Goal: Obtain resource: Obtain resource

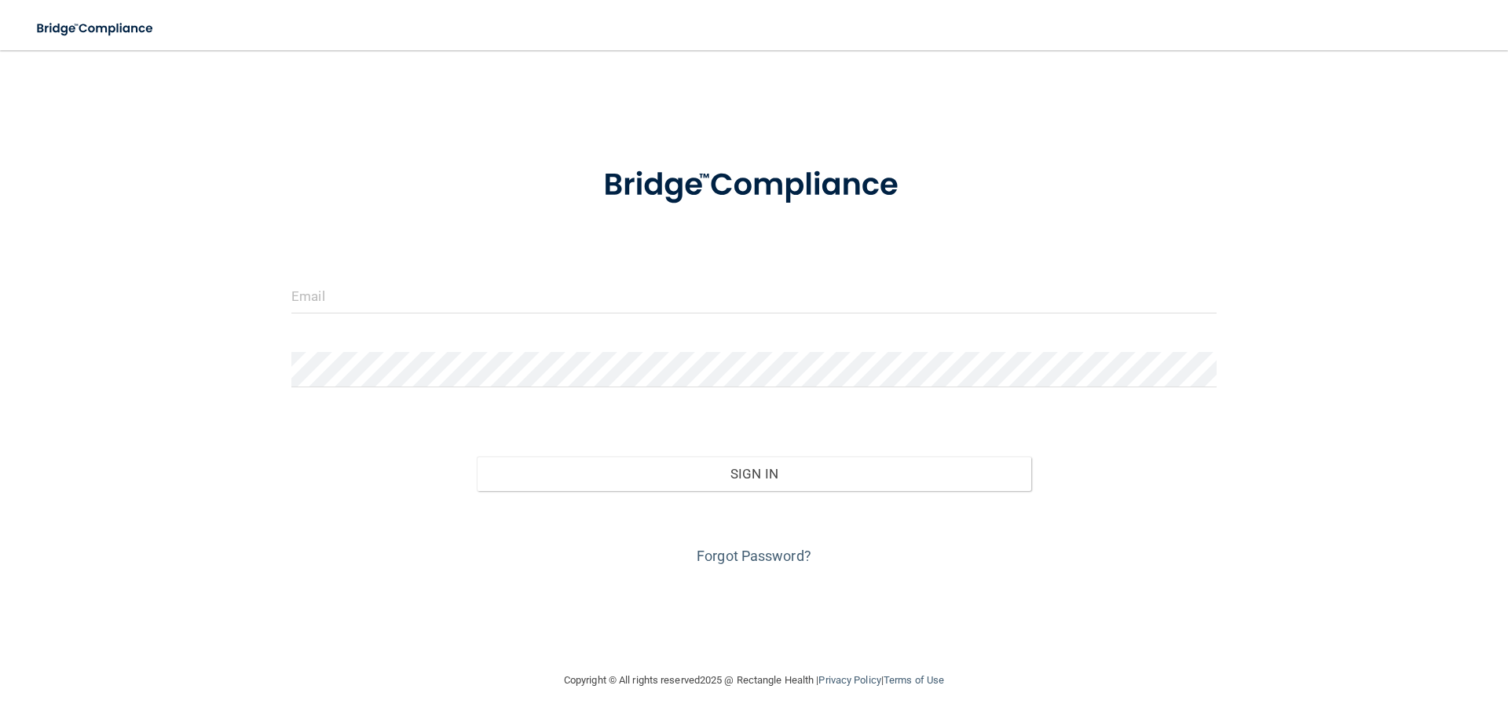
type input "[EMAIL_ADDRESS][DOMAIN_NAME]"
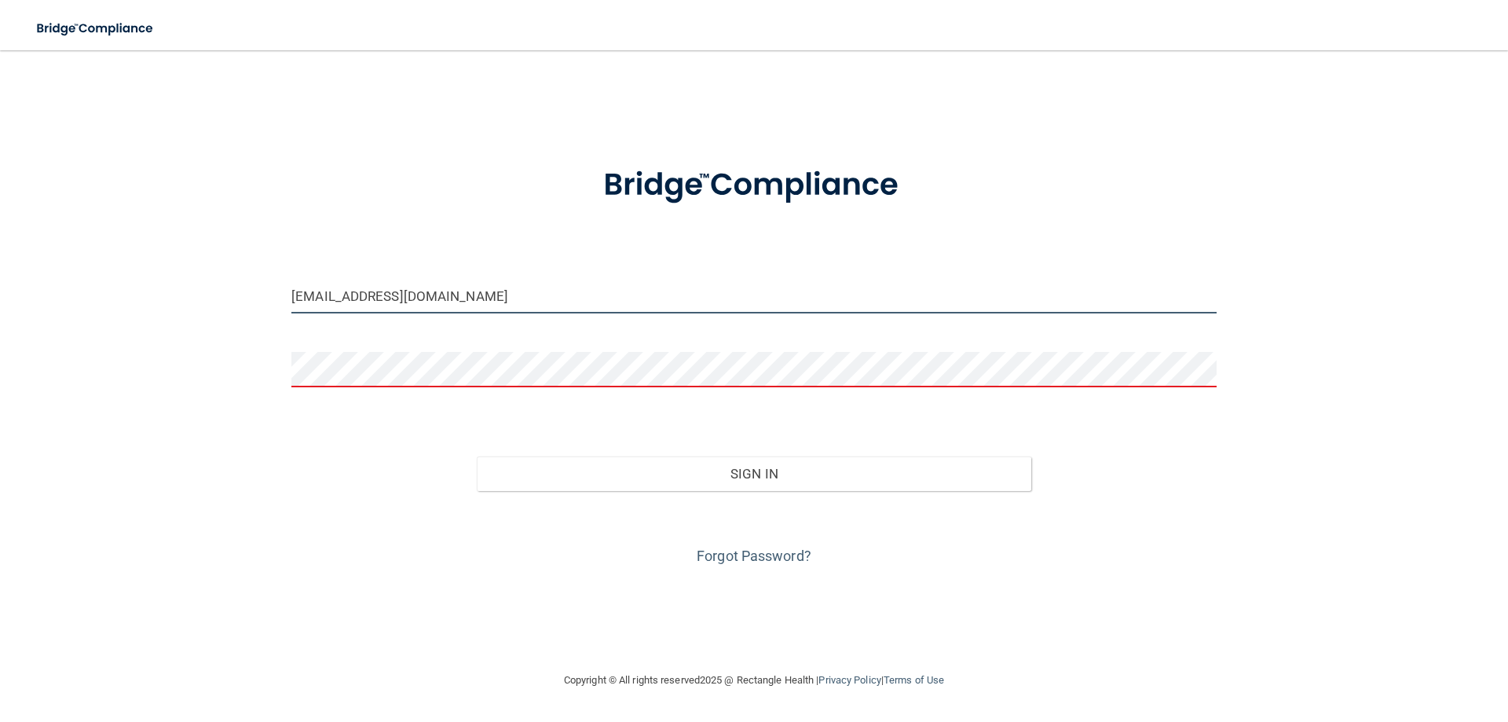
click at [485, 287] on input "[EMAIL_ADDRESS][DOMAIN_NAME]" at bounding box center [753, 295] width 925 height 35
click at [391, 341] on form "[EMAIL_ADDRESS][DOMAIN_NAME] Invalid email/password. You don't have permission …" at bounding box center [753, 357] width 925 height 424
click at [521, 278] on form "[EMAIL_ADDRESS][DOMAIN_NAME] Invalid email/password. You don't have permission …" at bounding box center [753, 357] width 925 height 424
click at [516, 288] on input "[EMAIL_ADDRESS][DOMAIN_NAME]" at bounding box center [753, 295] width 925 height 35
click at [778, 569] on div "[EMAIL_ADDRESS][DOMAIN_NAME] Invalid email/password. You don't have permission …" at bounding box center [753, 360] width 1445 height 589
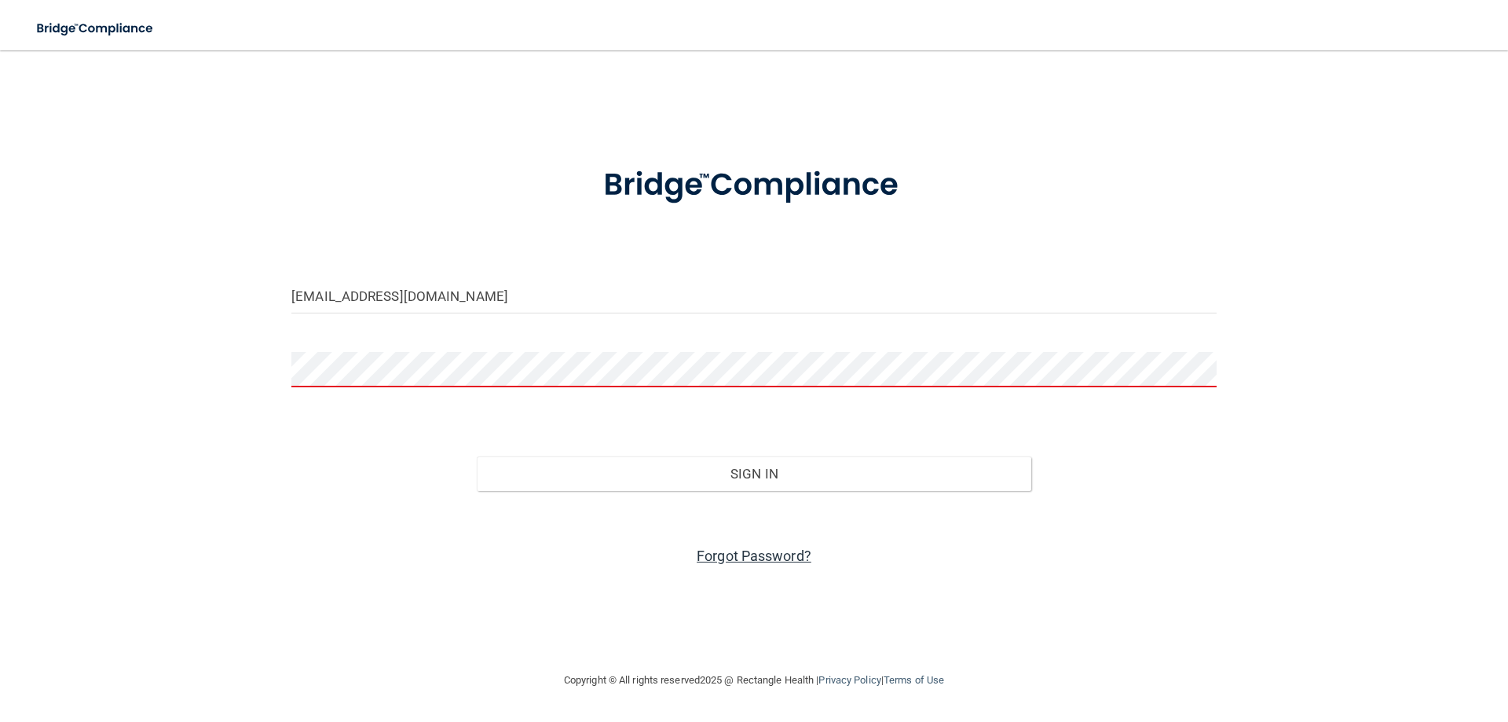
click at [774, 559] on link "Forgot Password?" at bounding box center [754, 555] width 115 height 16
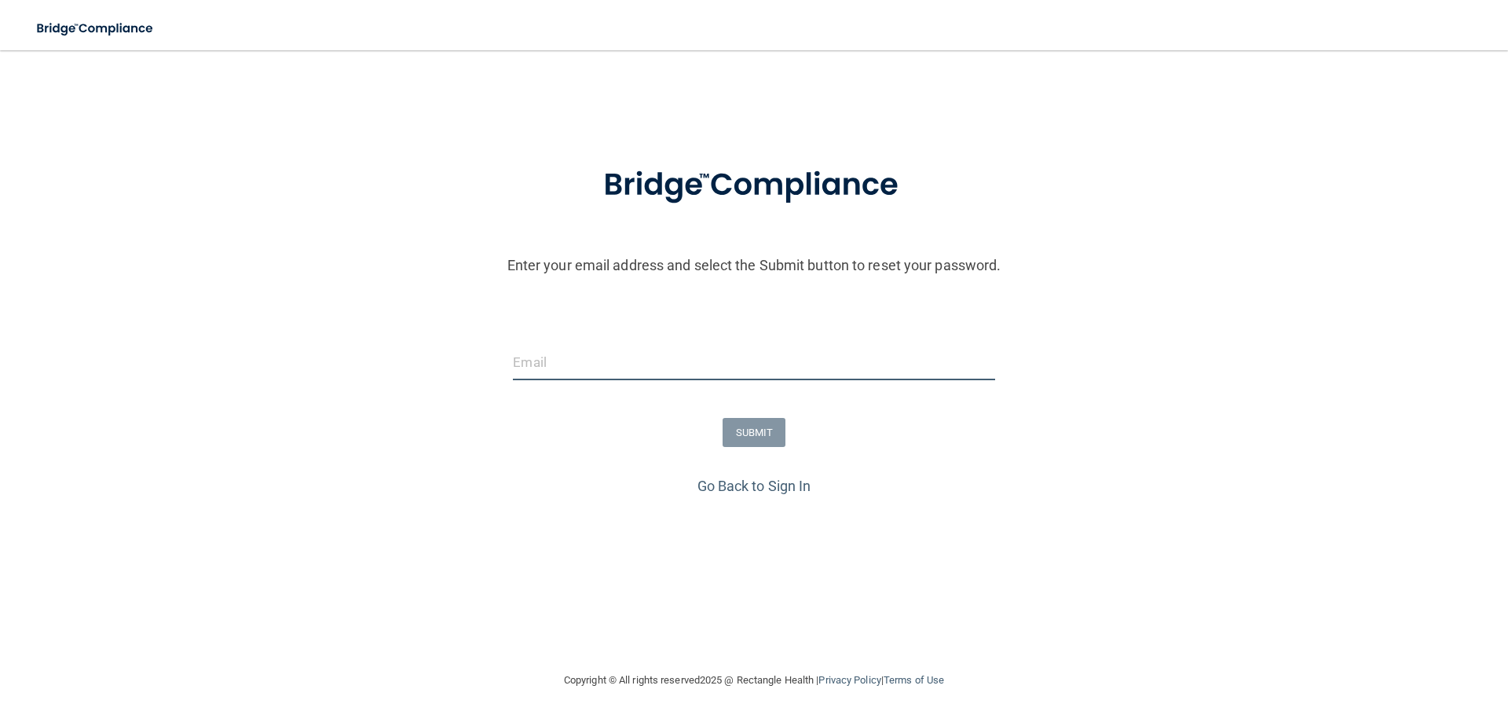
click at [675, 379] on input "email" at bounding box center [753, 362] width 481 height 35
type input "[EMAIL_ADDRESS][DOMAIN_NAME]"
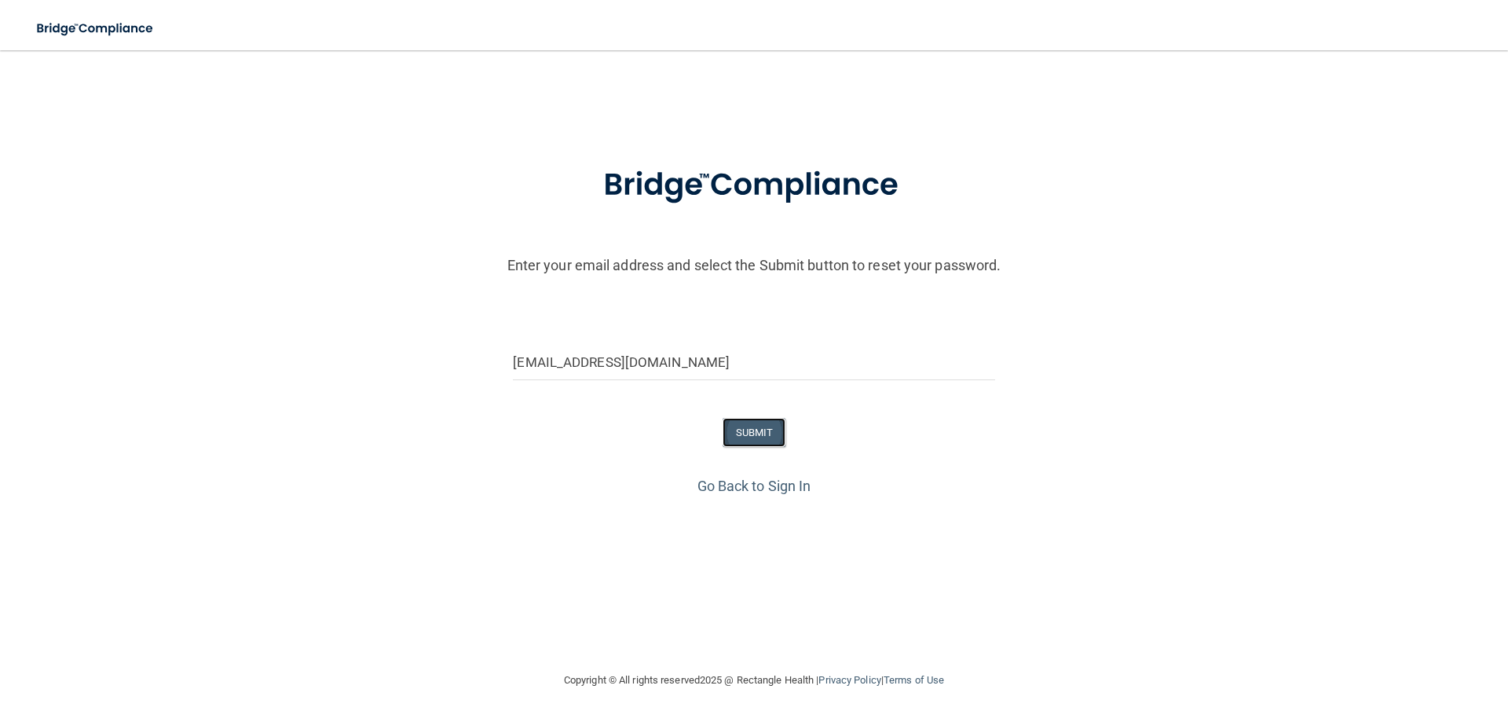
click at [740, 436] on button "SUBMIT" at bounding box center [755, 432] width 64 height 29
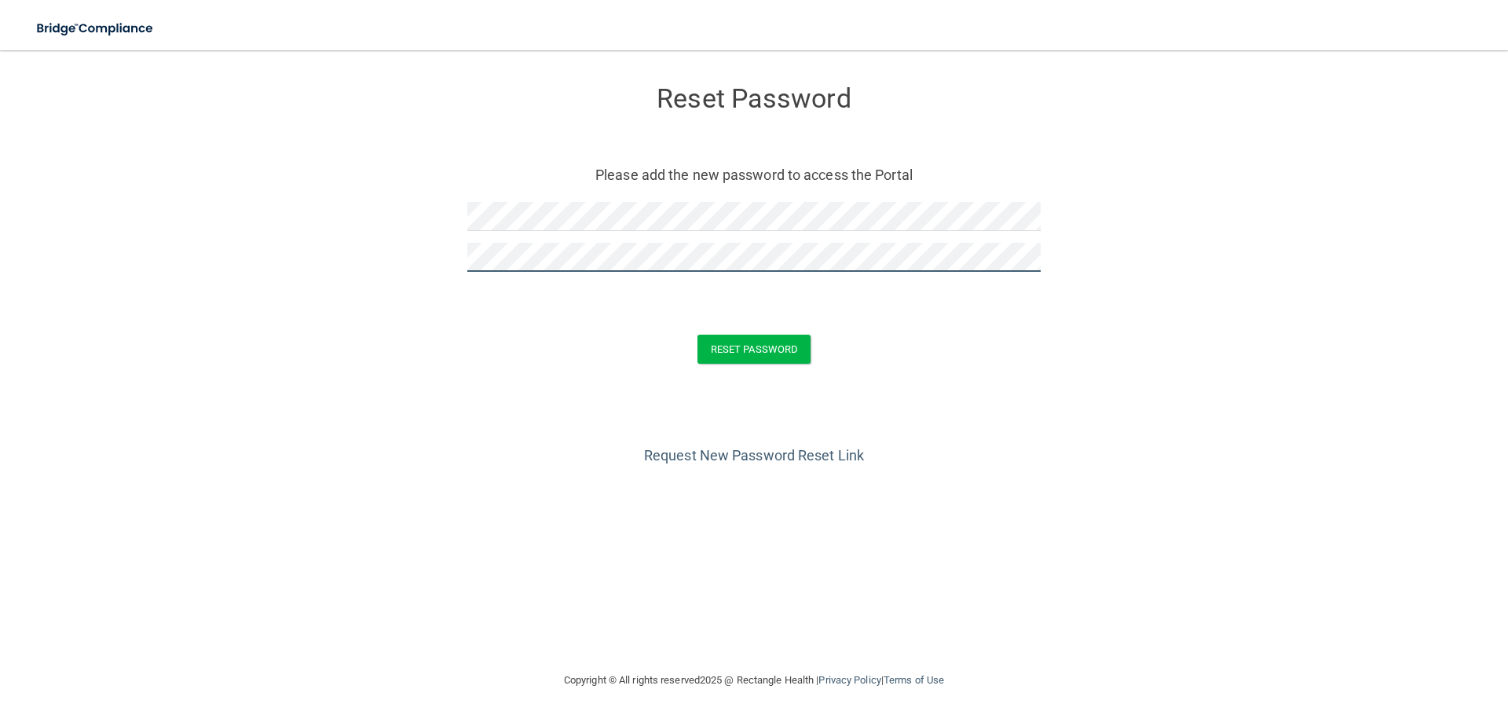
click at [697, 335] on button "Reset Password" at bounding box center [753, 349] width 113 height 29
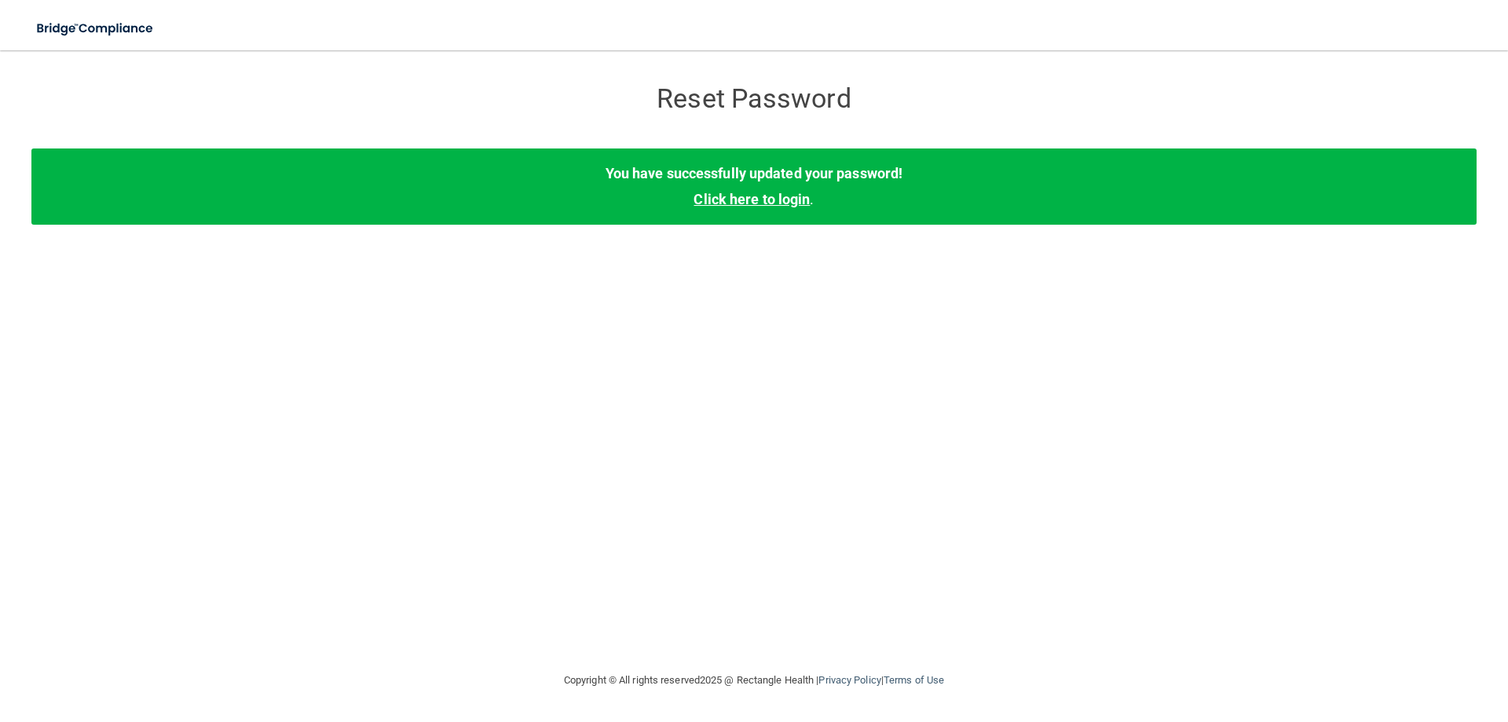
click at [741, 203] on link "Click here to login" at bounding box center [751, 199] width 116 height 16
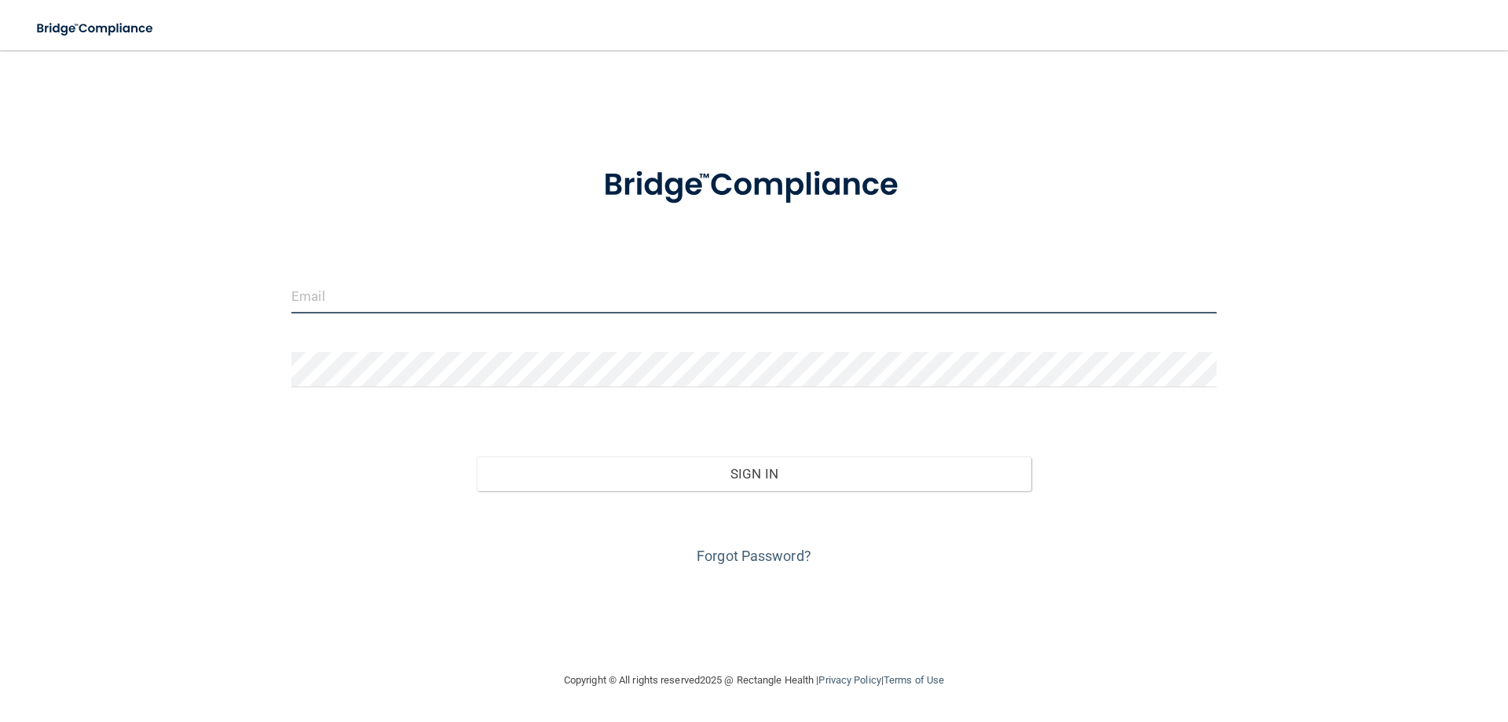
click at [391, 297] on input "email" at bounding box center [753, 295] width 925 height 35
type input "[EMAIL_ADDRESS][DOMAIN_NAME]"
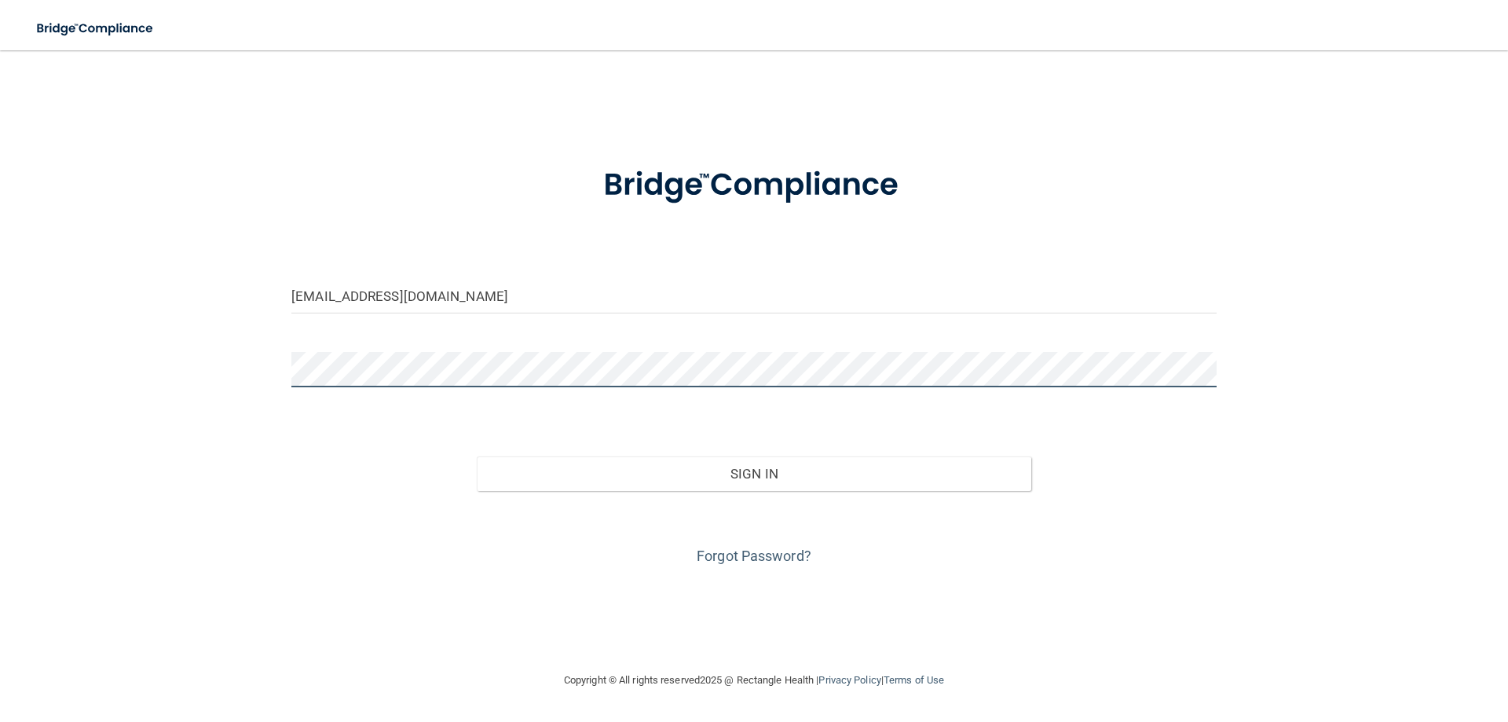
click at [477, 456] on button "Sign In" at bounding box center [754, 473] width 555 height 35
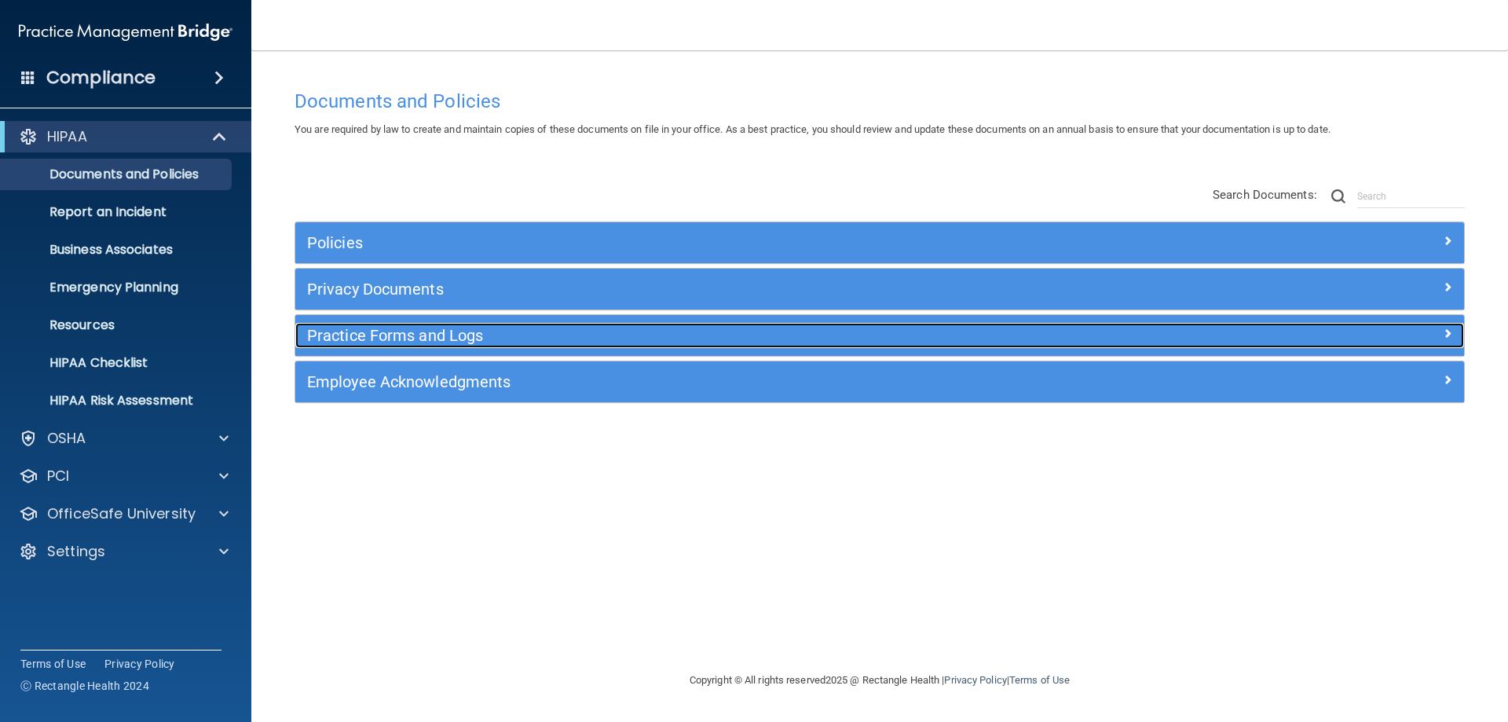
click at [406, 331] on h5 "Practice Forms and Logs" at bounding box center [733, 335] width 853 height 17
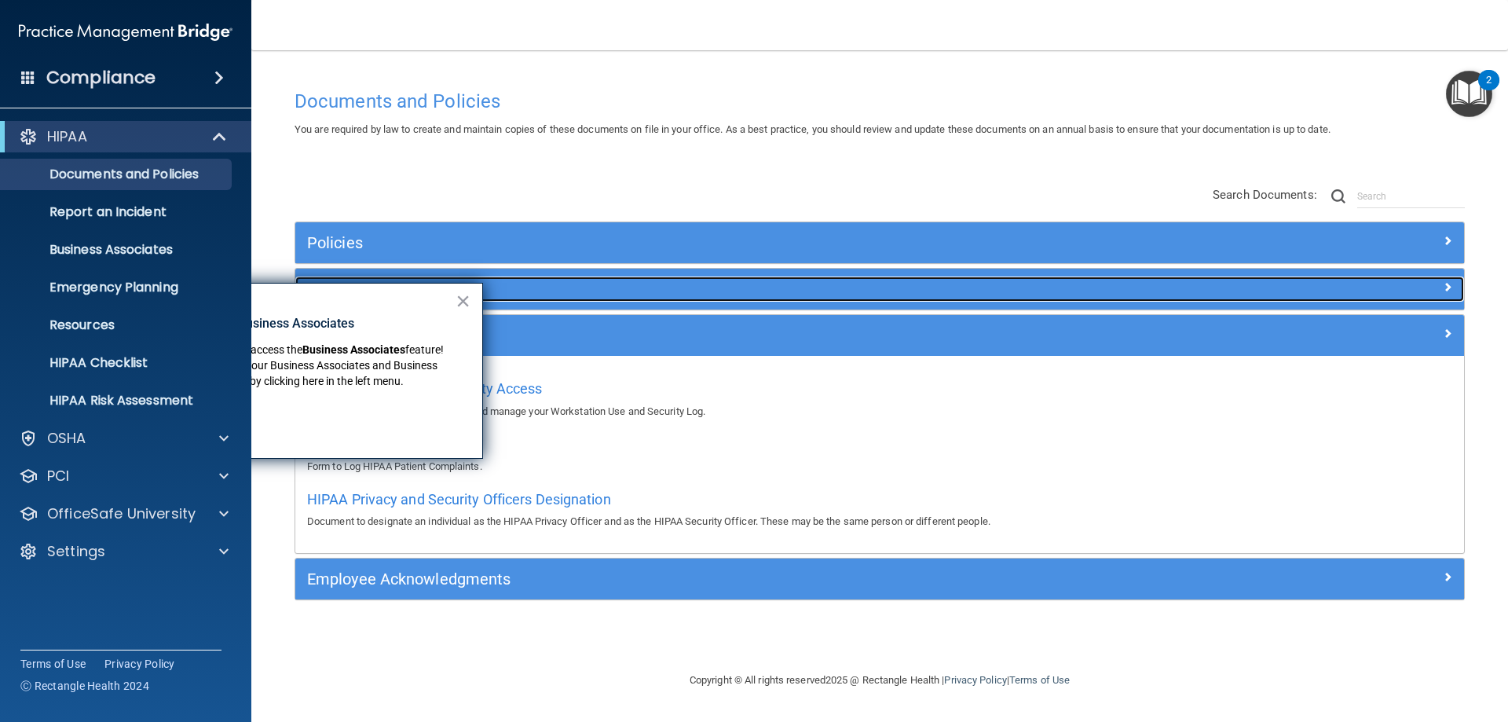
click at [580, 285] on h5 "Privacy Documents" at bounding box center [733, 288] width 853 height 17
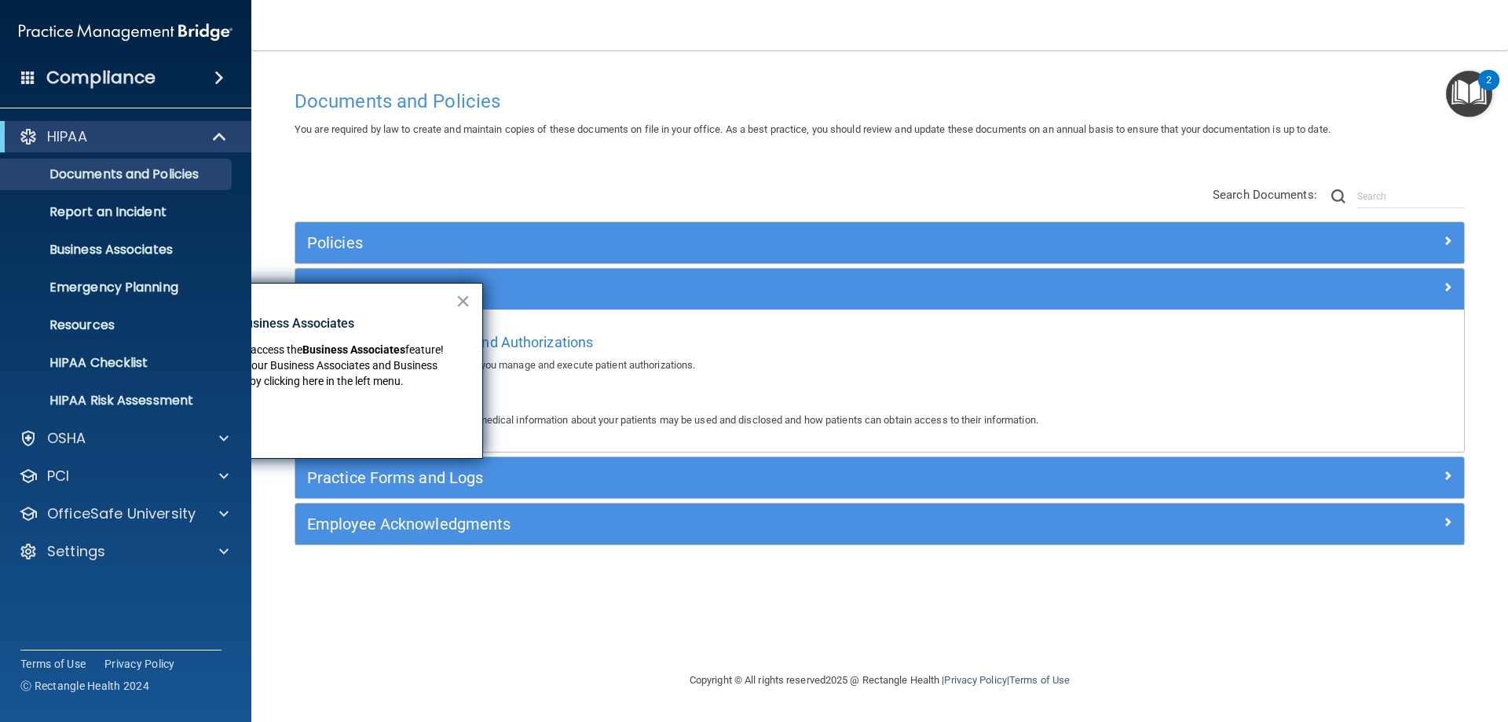
click at [1190, 364] on p "A document generation tool that helps you manage and execute patient authorizat…" at bounding box center [879, 365] width 1145 height 19
click at [463, 301] on button "×" at bounding box center [463, 300] width 15 height 25
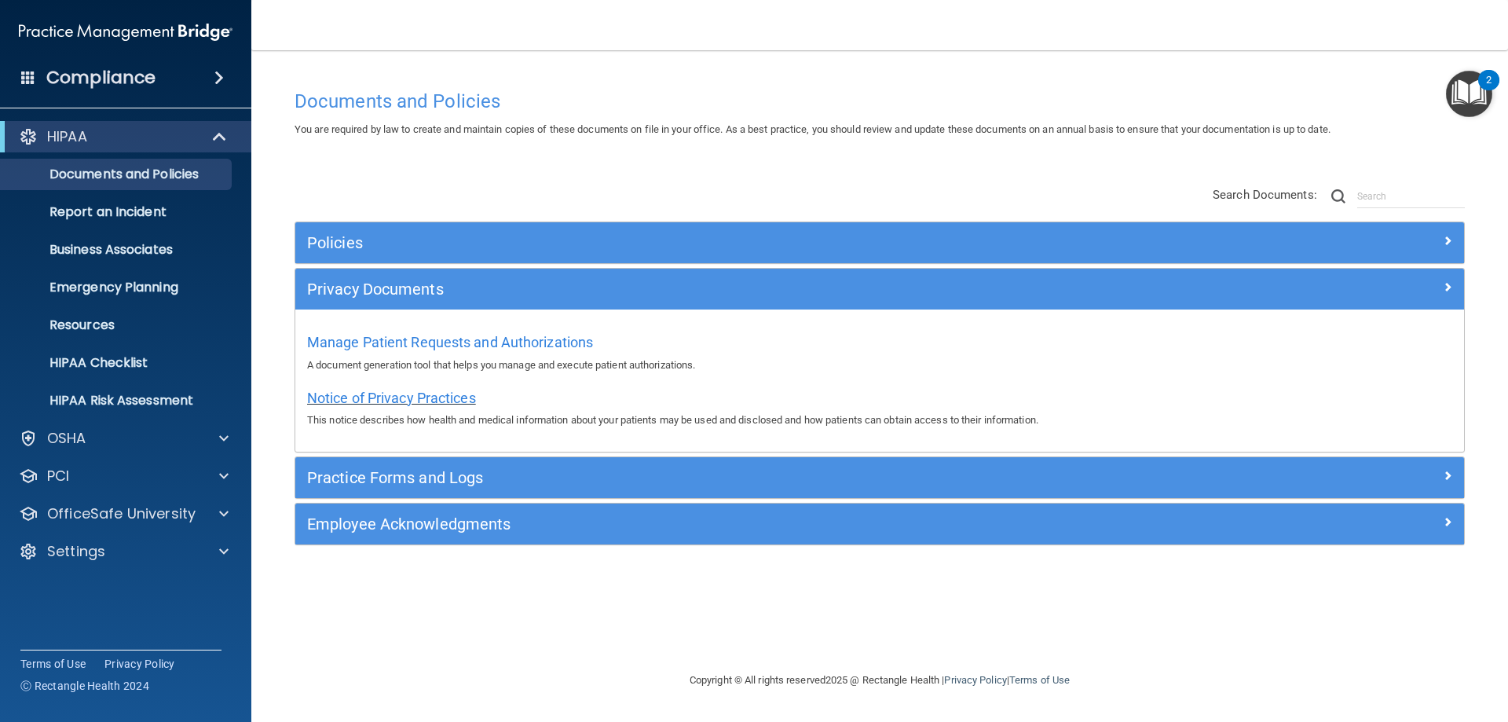
click at [427, 396] on span "Notice of Privacy Practices" at bounding box center [391, 398] width 169 height 16
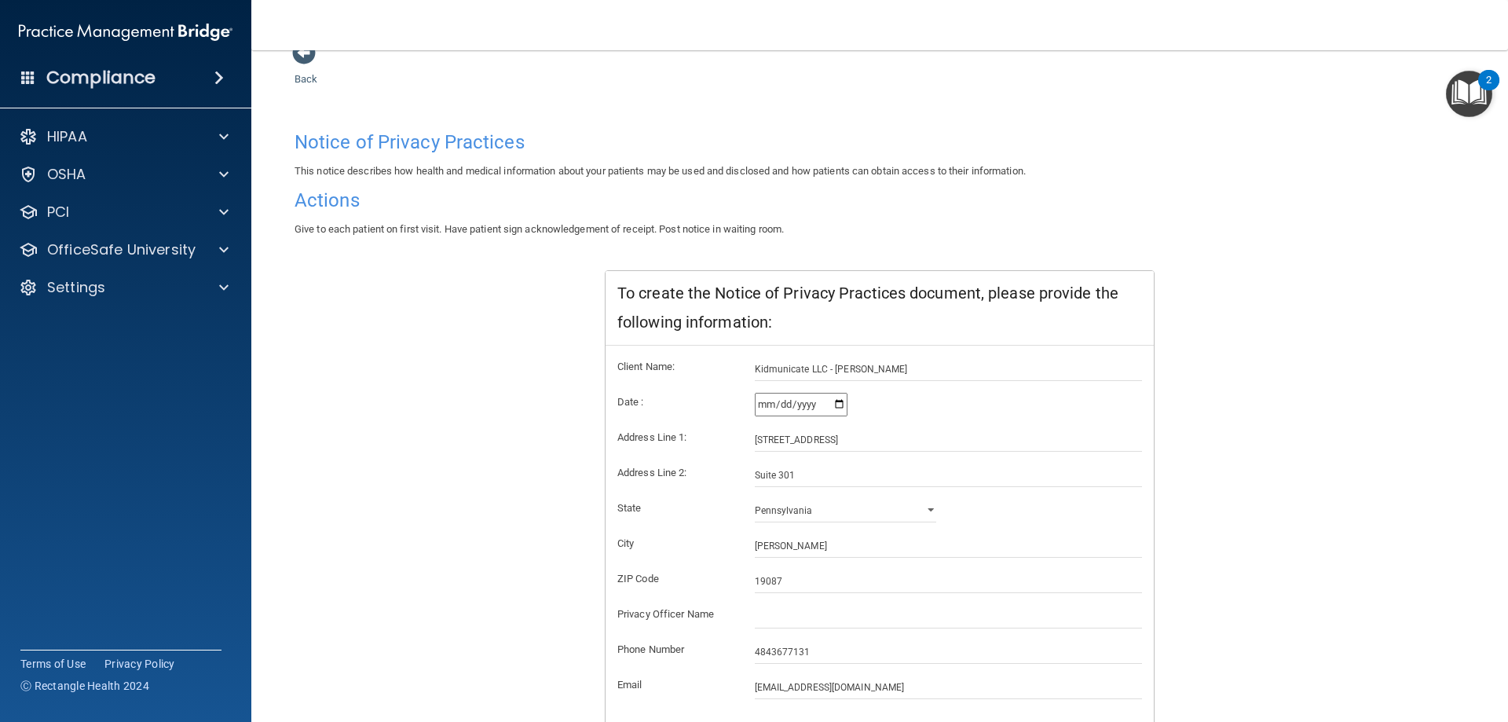
scroll to position [79, 0]
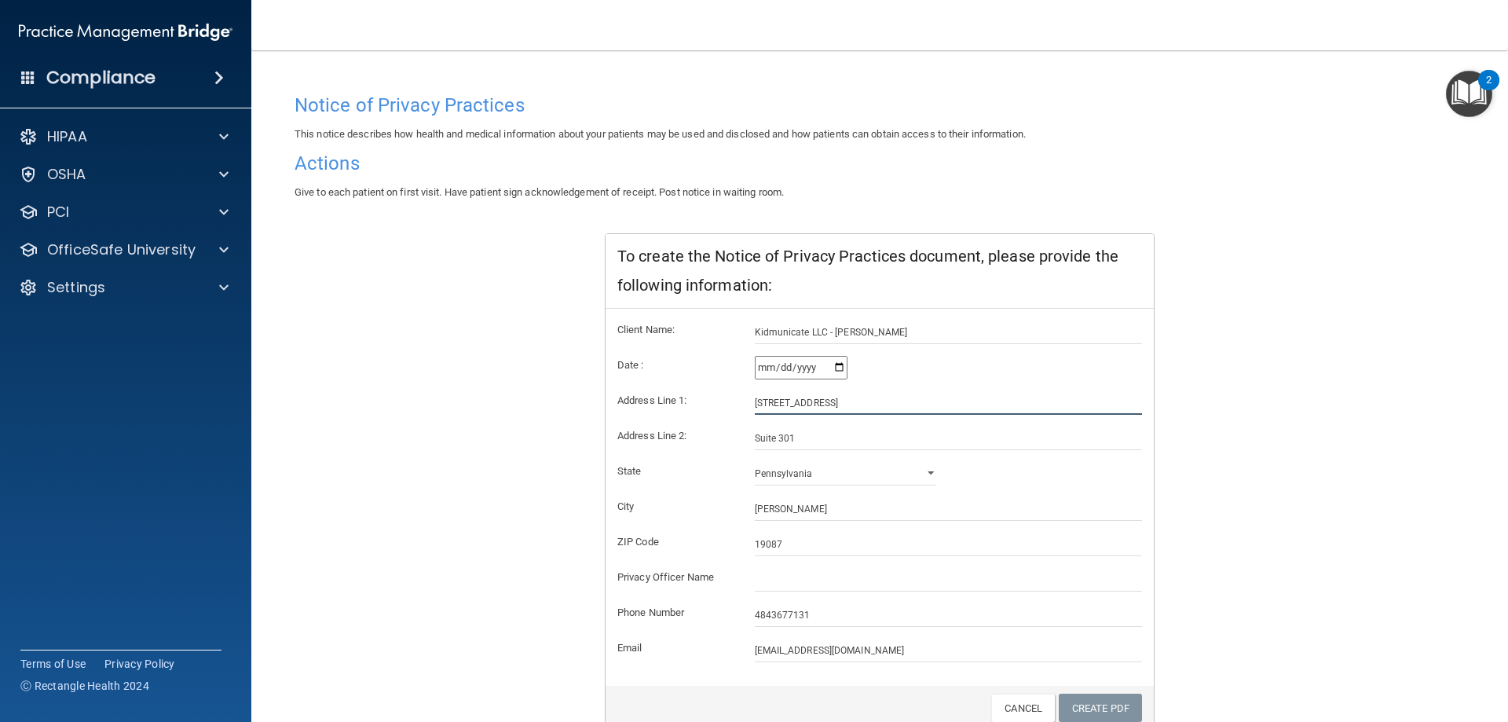
click at [763, 402] on input "489 Devon Park Dr" at bounding box center [949, 403] width 388 height 24
click at [764, 402] on input "489 Devon Park Dr" at bounding box center [949, 403] width 388 height 24
type input "48 Devon Park Dr"
click at [845, 443] on input "Suite 301" at bounding box center [949, 438] width 388 height 24
type input "Suite 3017"
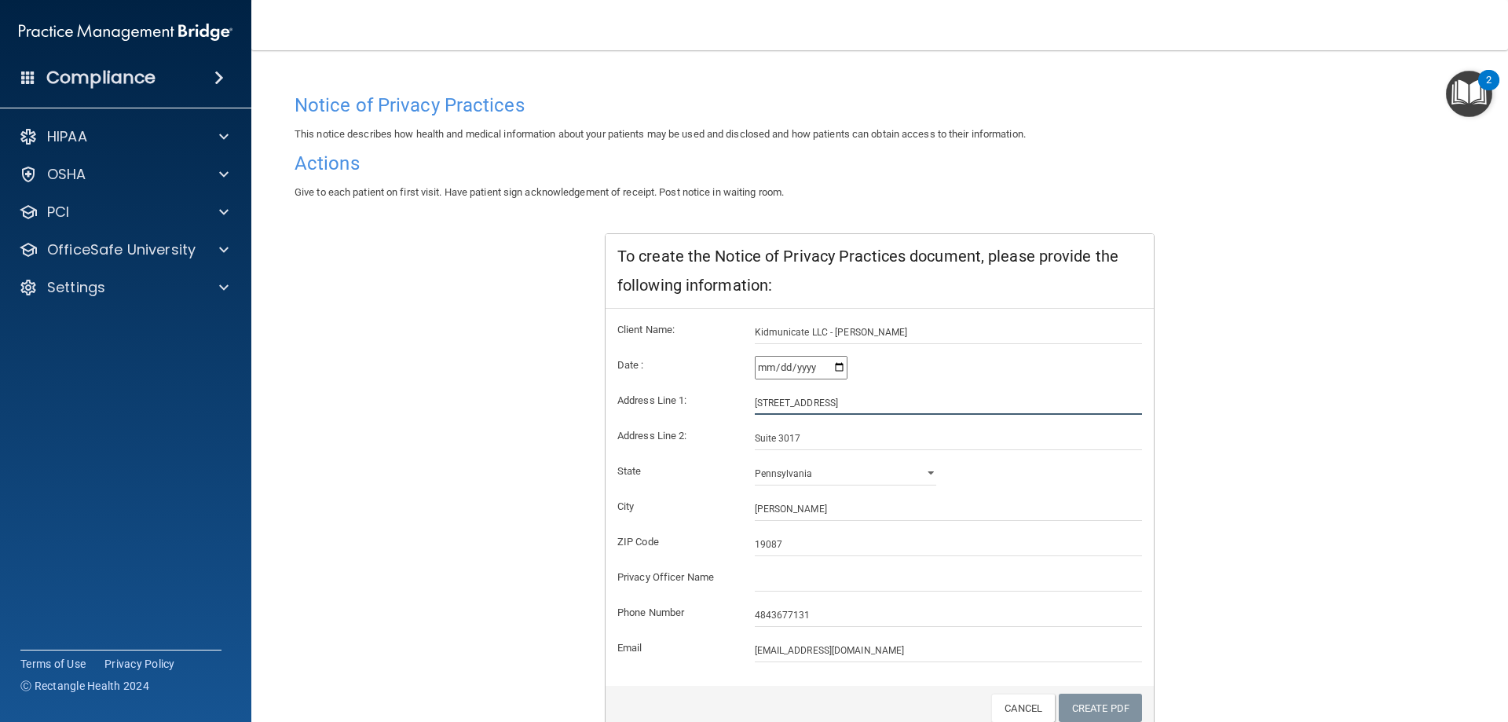
click at [760, 400] on input "48 Devon Park Dr" at bounding box center [949, 403] width 388 height 24
click at [758, 401] on input "48 Devon Park Dr" at bounding box center [949, 403] width 388 height 24
type input "487 Devon Park Dr"
drag, startPoint x: 795, startPoint y: 441, endPoint x: 773, endPoint y: 442, distance: 22.0
click at [773, 442] on input "Suite 3017" at bounding box center [949, 438] width 388 height 24
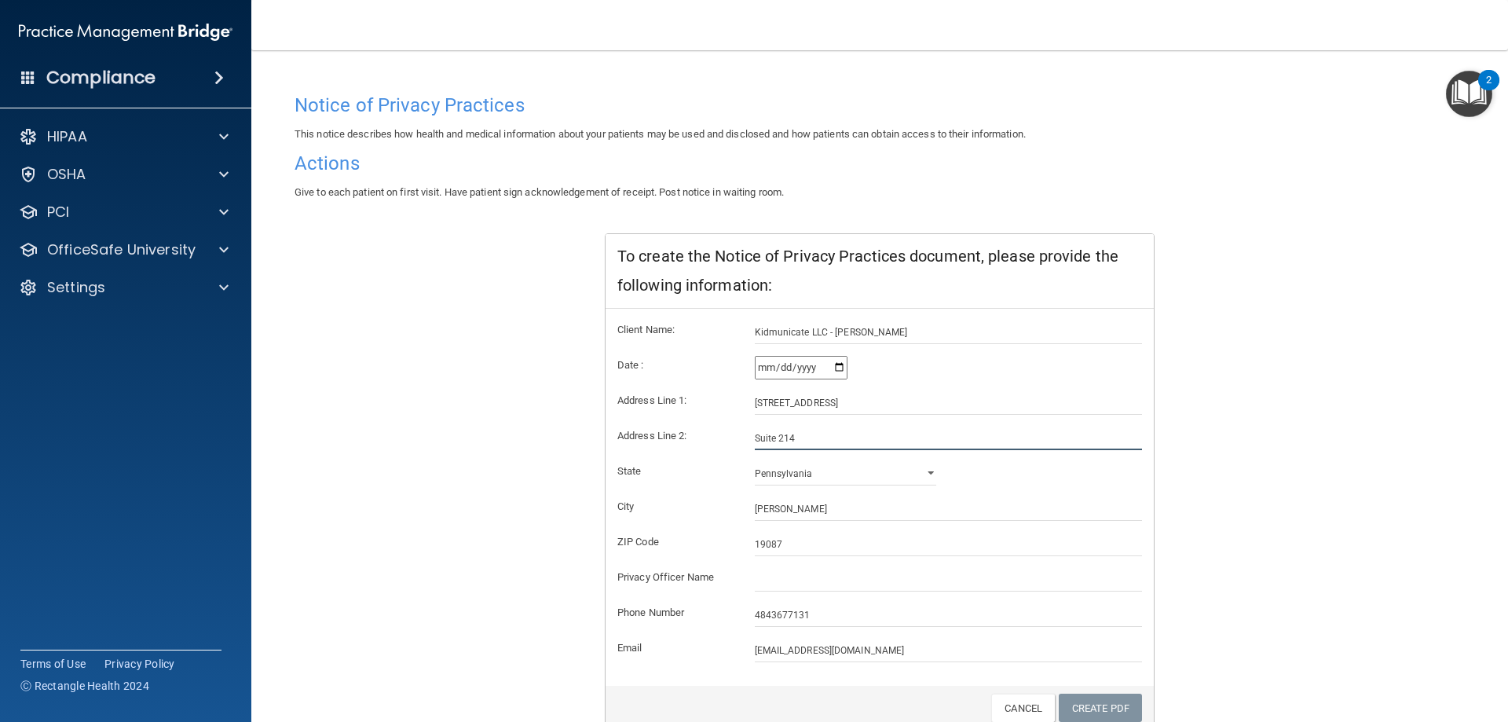
type input "Suite 214"
click at [813, 578] on input "text" at bounding box center [949, 580] width 388 height 24
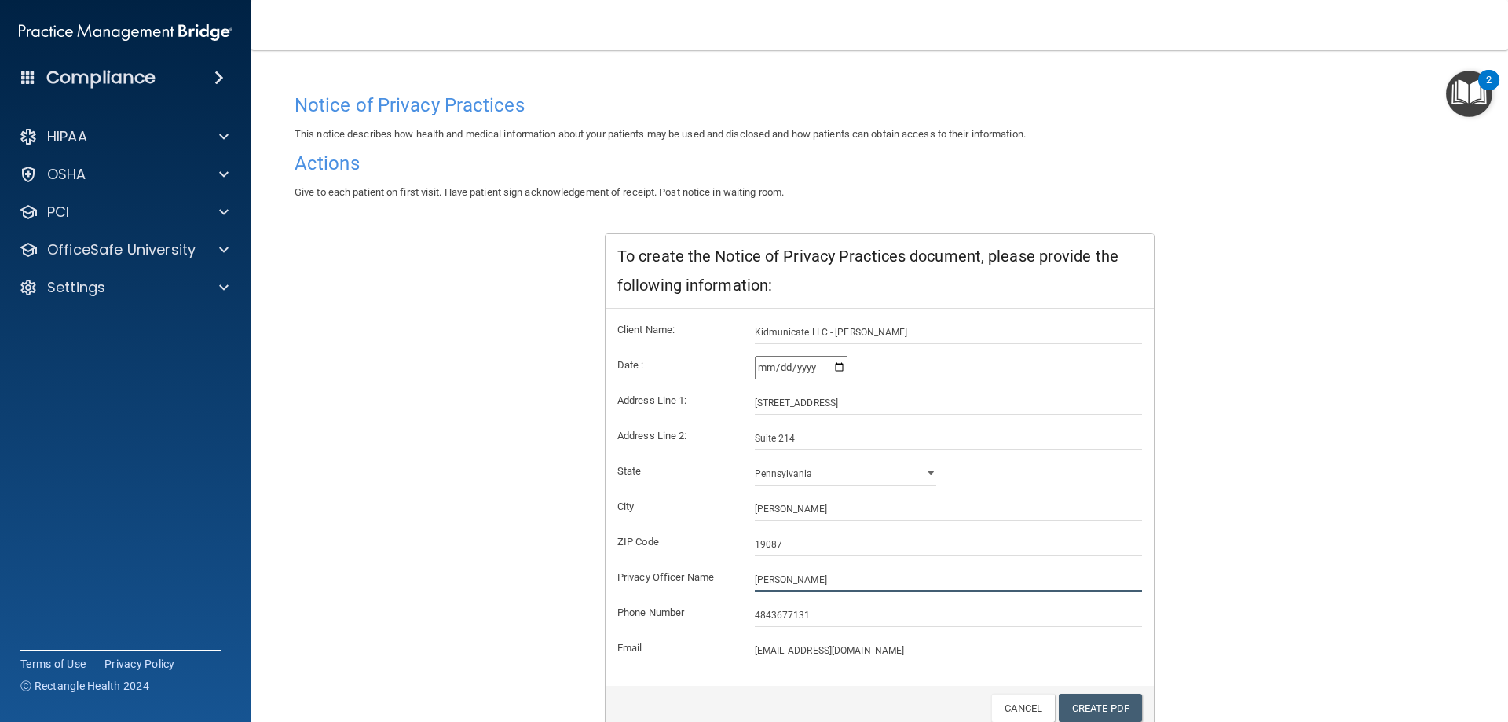
click at [813, 578] on input "Mauree" at bounding box center [949, 580] width 388 height 24
type input "Maureen Costello"
click at [1094, 706] on link "Create PDF" at bounding box center [1100, 707] width 83 height 29
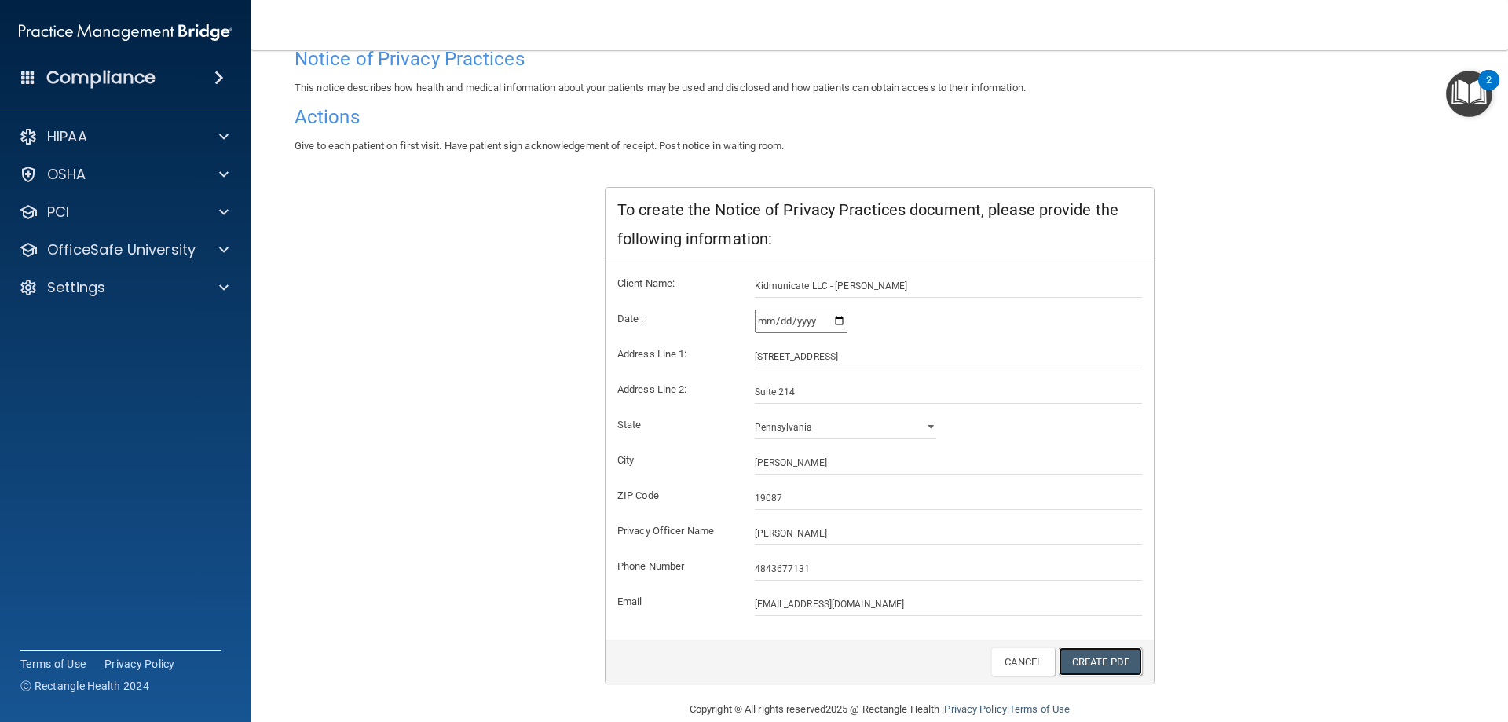
scroll to position [150, 0]
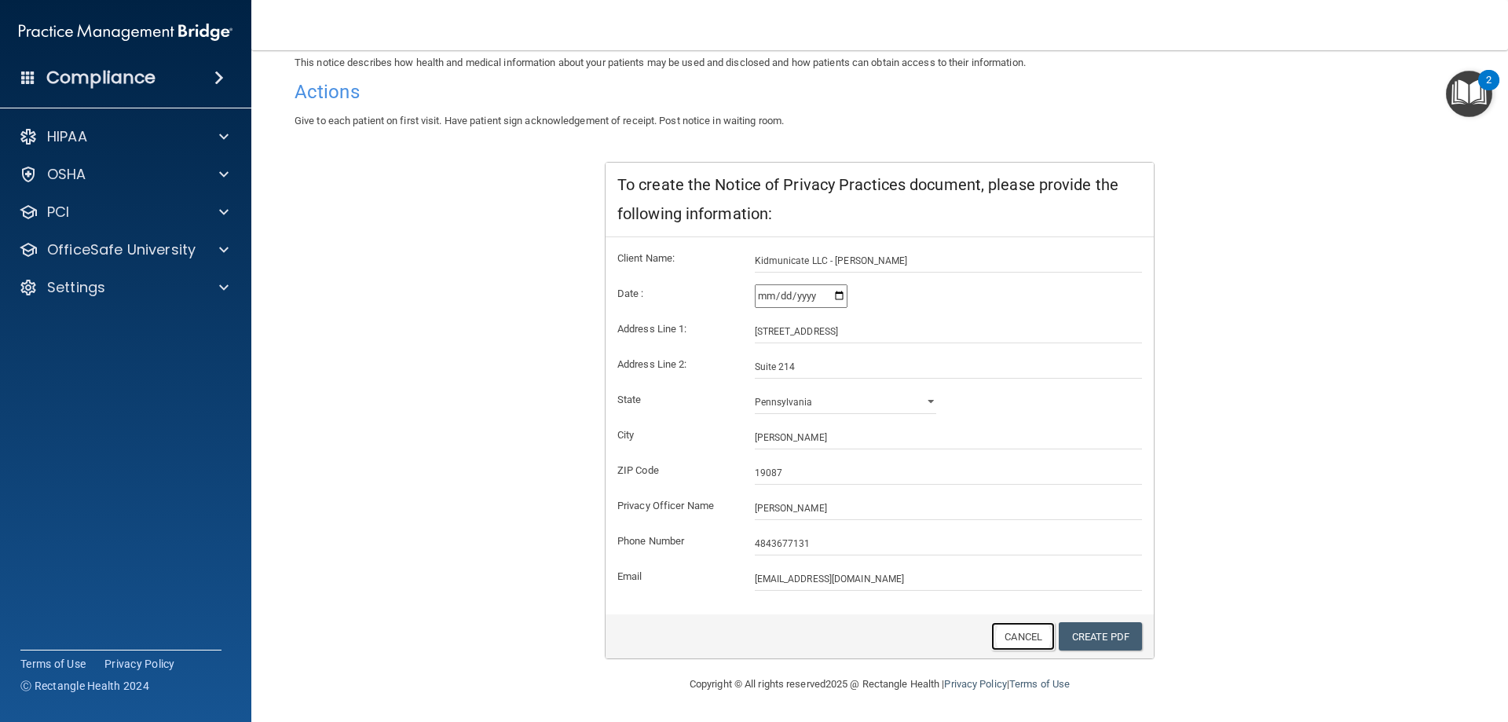
click at [1003, 642] on link "Cancel" at bounding box center [1023, 636] width 64 height 29
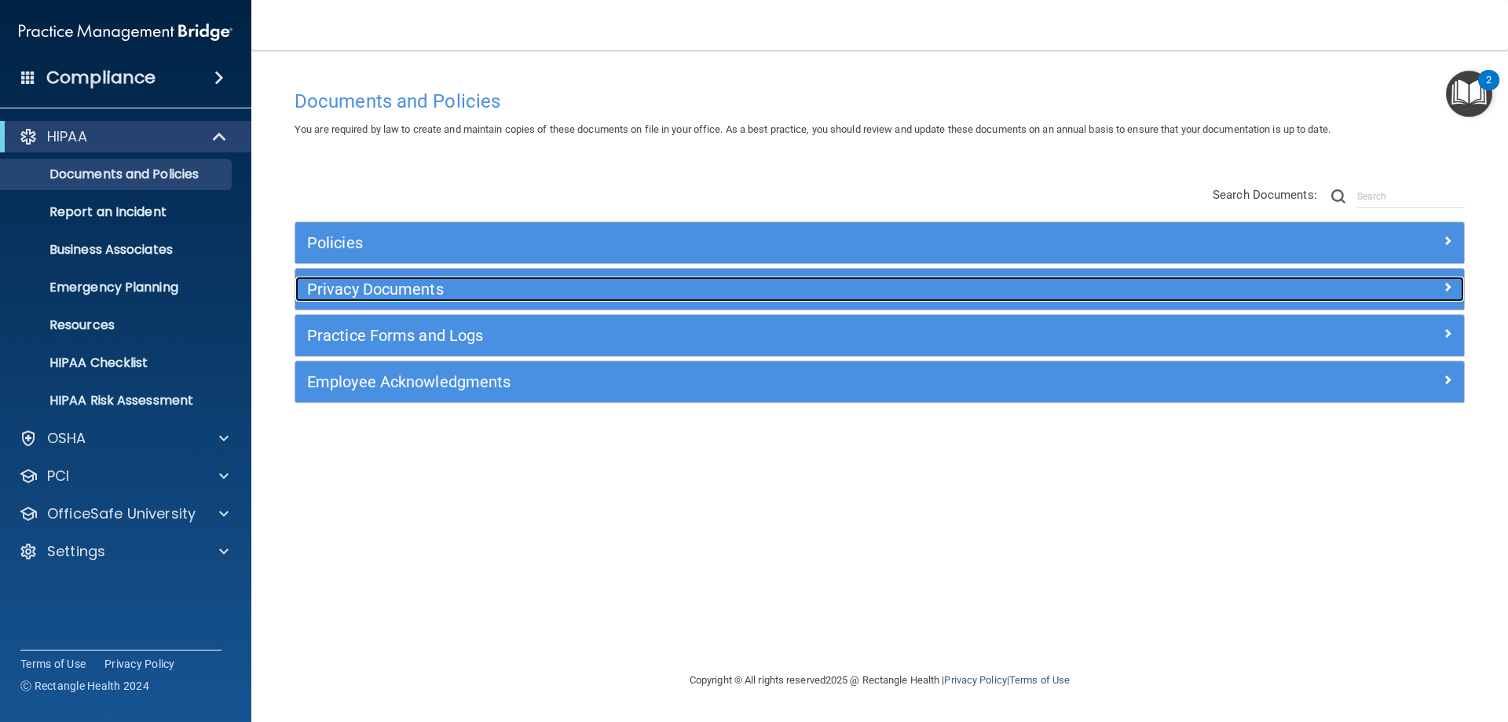
click at [433, 291] on h5 "Privacy Documents" at bounding box center [733, 288] width 853 height 17
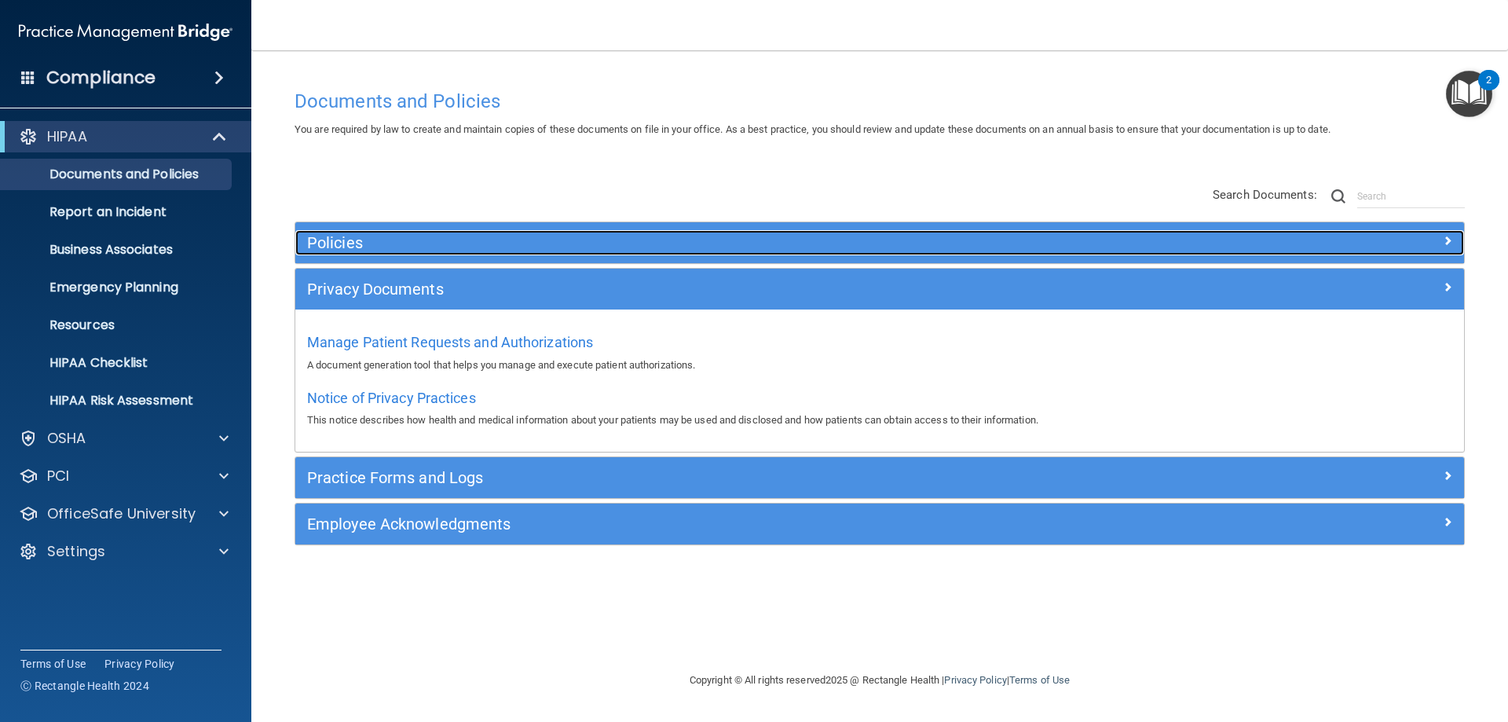
click at [339, 250] on h5 "Policies" at bounding box center [733, 242] width 853 height 17
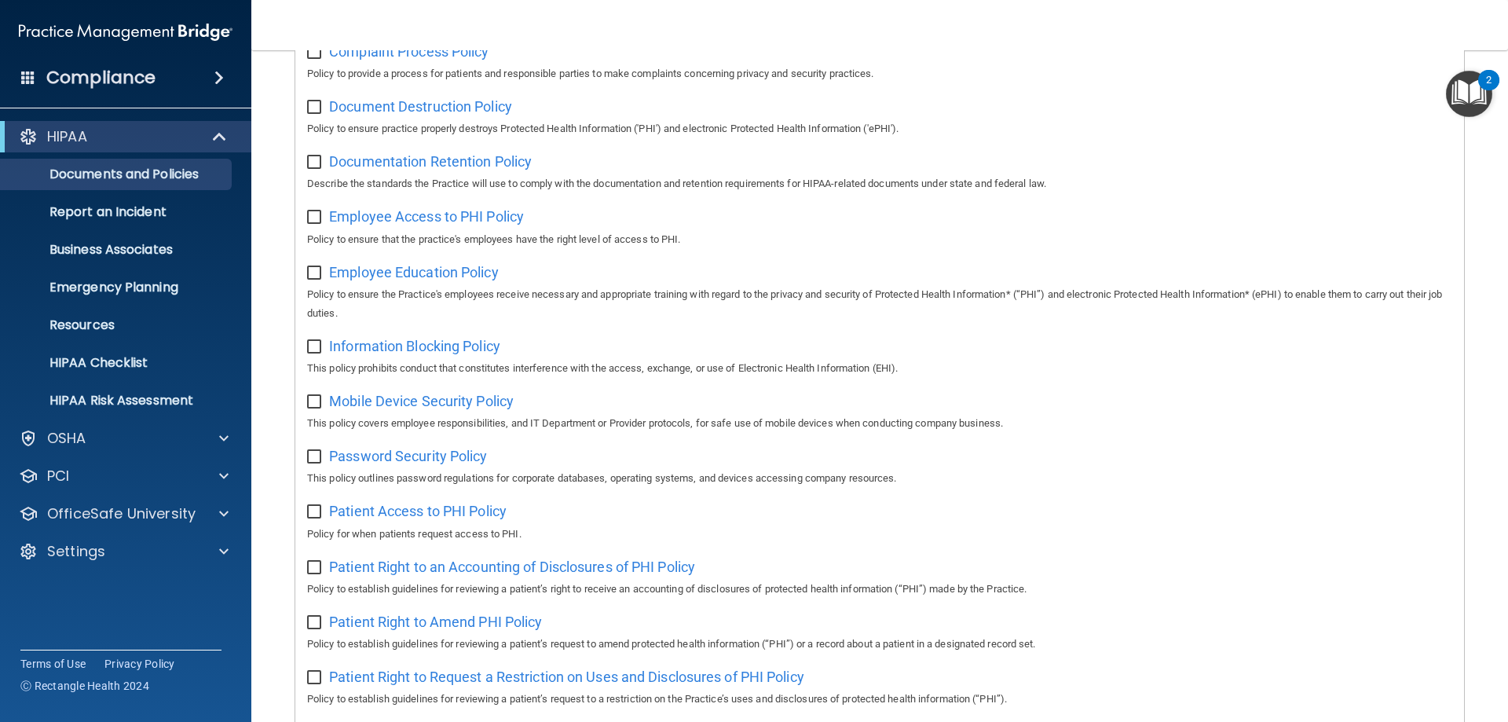
scroll to position [471, 0]
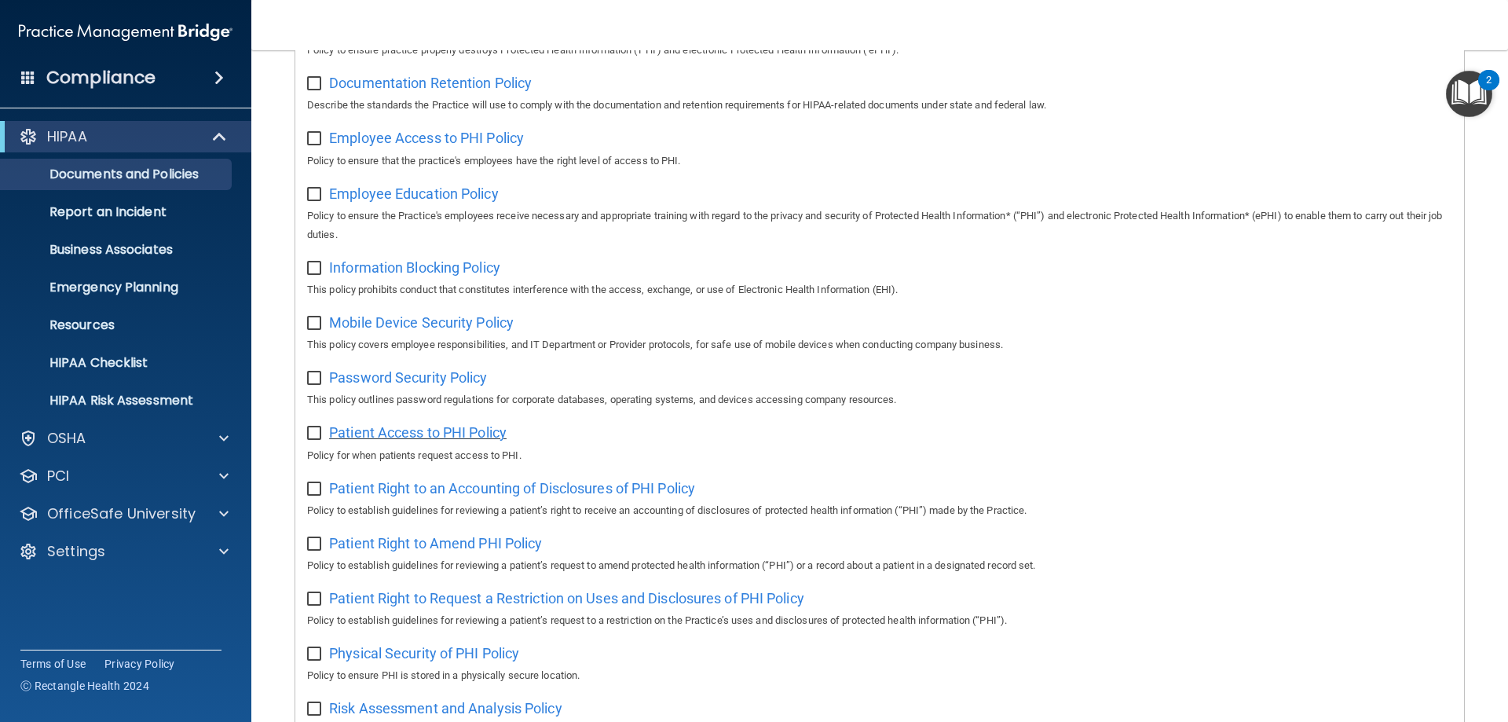
click at [433, 434] on div "Patient Access to PHI Policy Policy for when patients request access to PHI." at bounding box center [879, 441] width 1145 height 45
click at [434, 441] on span "Patient Access to PHI Policy" at bounding box center [417, 432] width 177 height 16
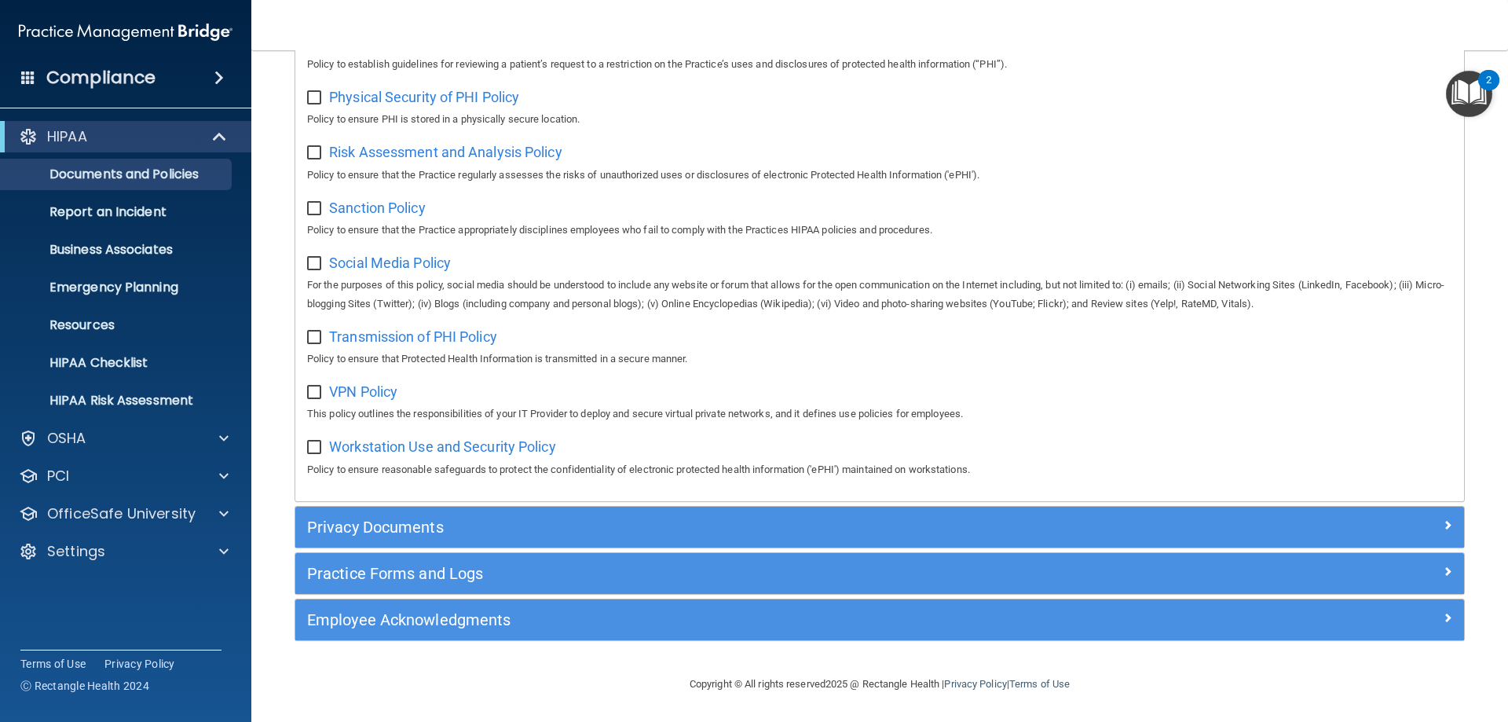
scroll to position [1044, 0]
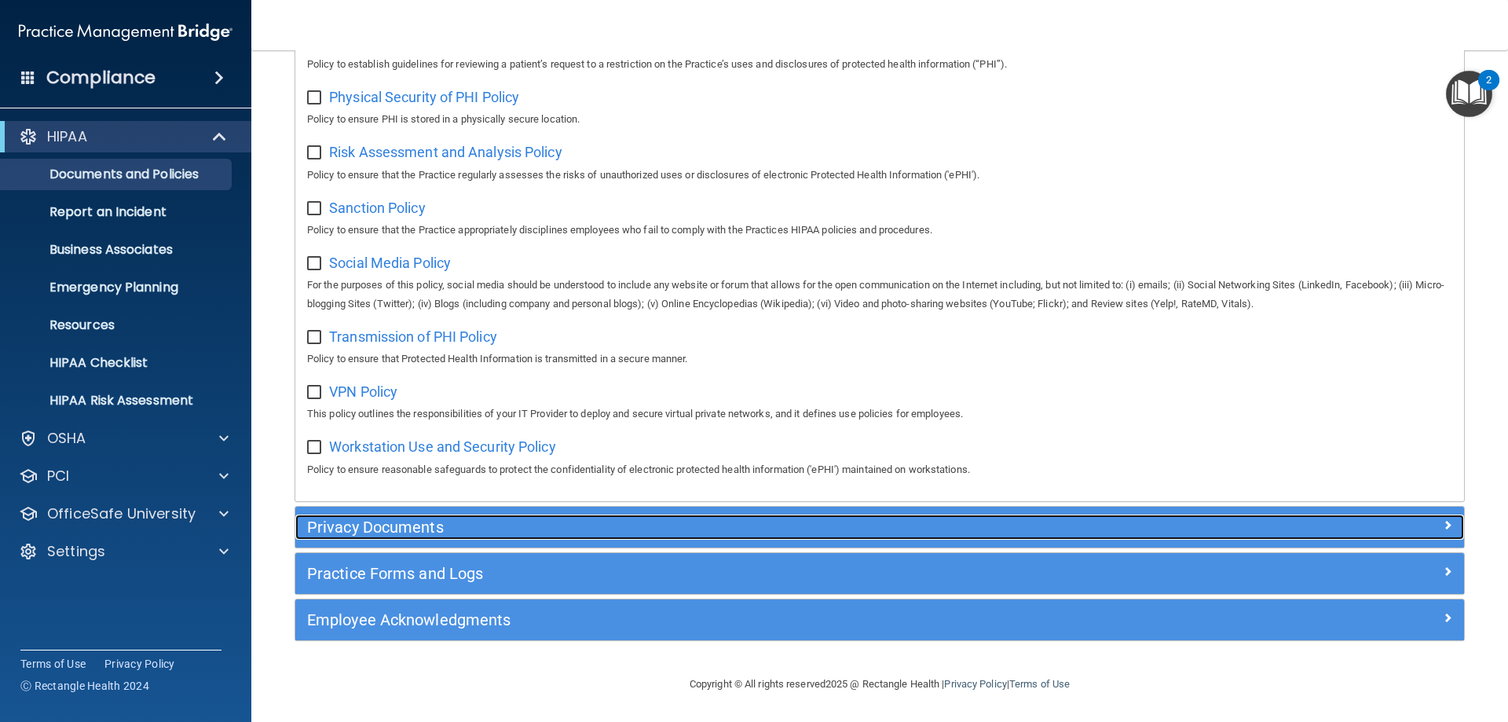
click at [407, 525] on h5 "Privacy Documents" at bounding box center [733, 526] width 853 height 17
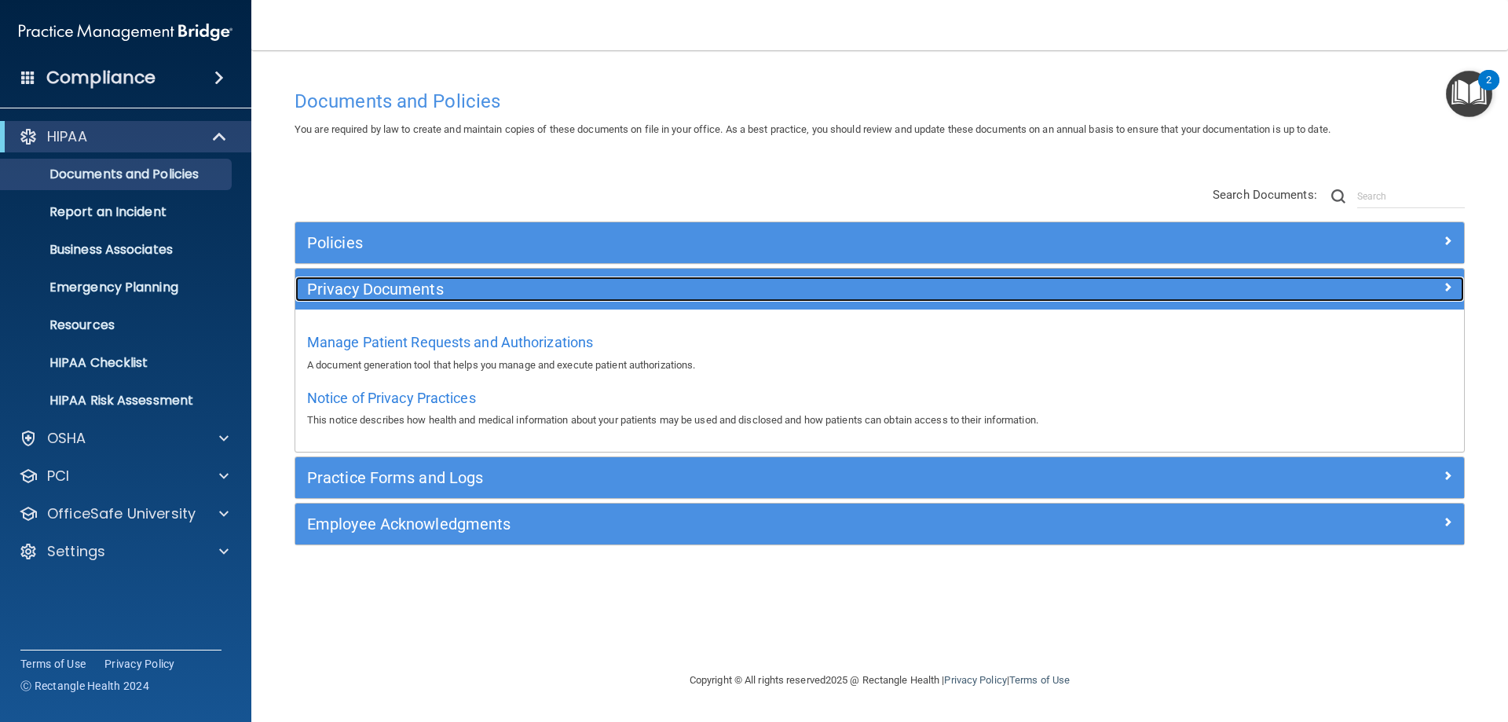
scroll to position [0, 0]
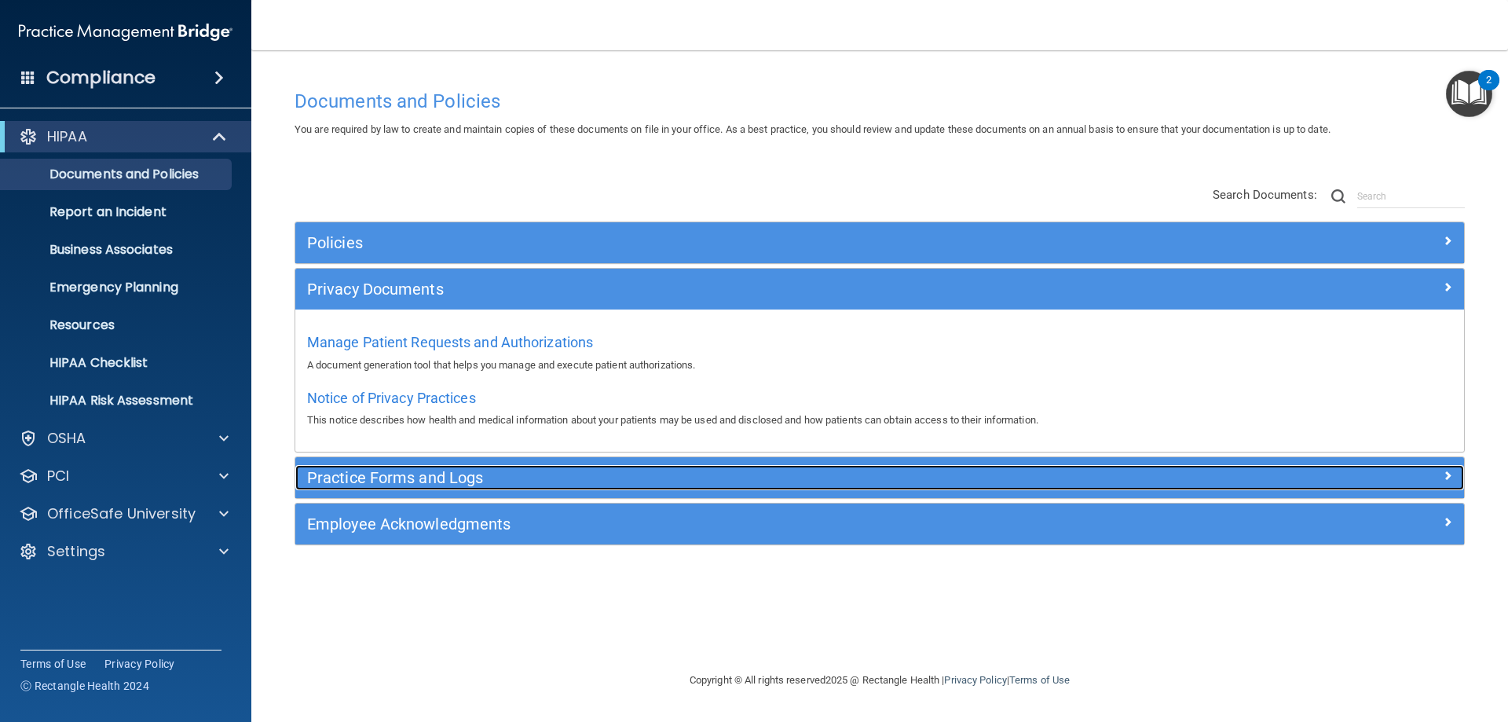
click at [426, 478] on h5 "Practice Forms and Logs" at bounding box center [733, 477] width 853 height 17
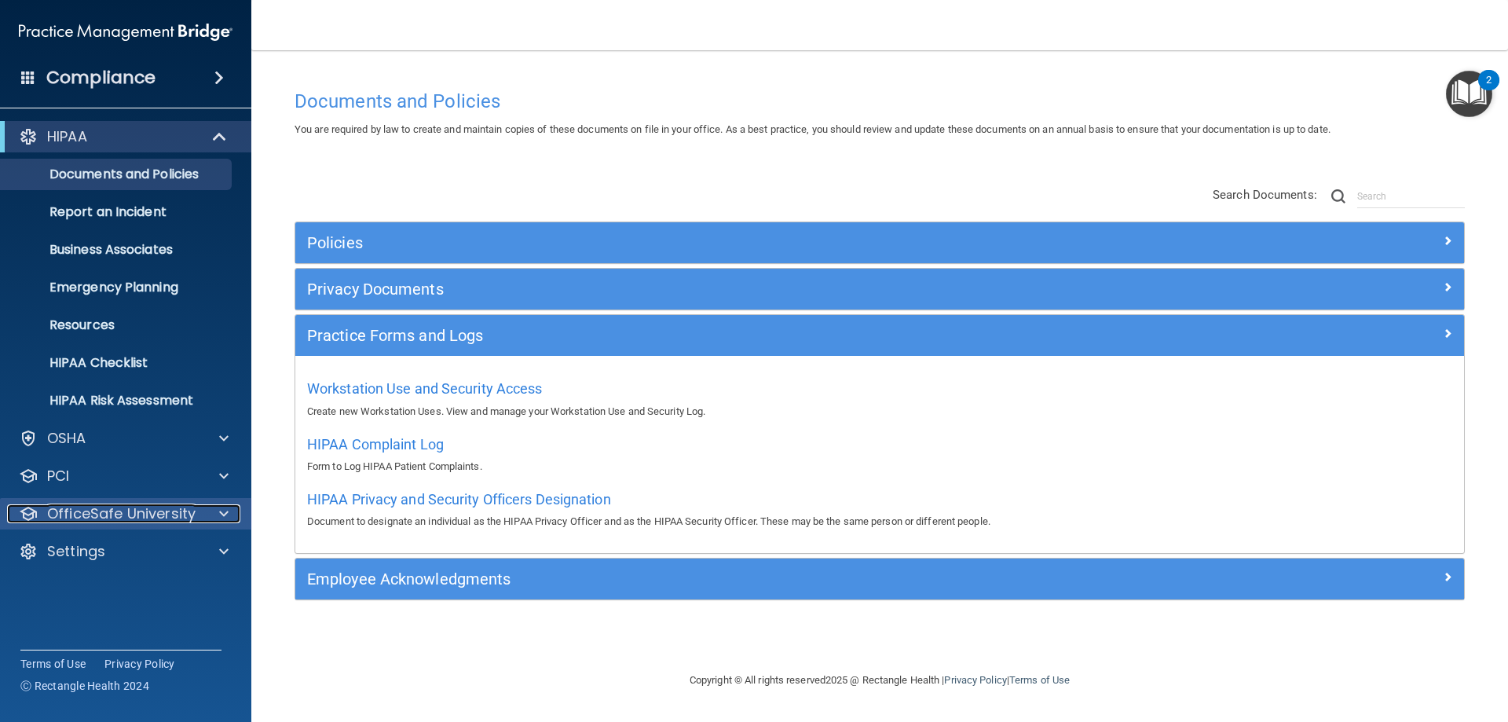
click at [175, 514] on p "OfficeSafe University" at bounding box center [121, 513] width 148 height 19
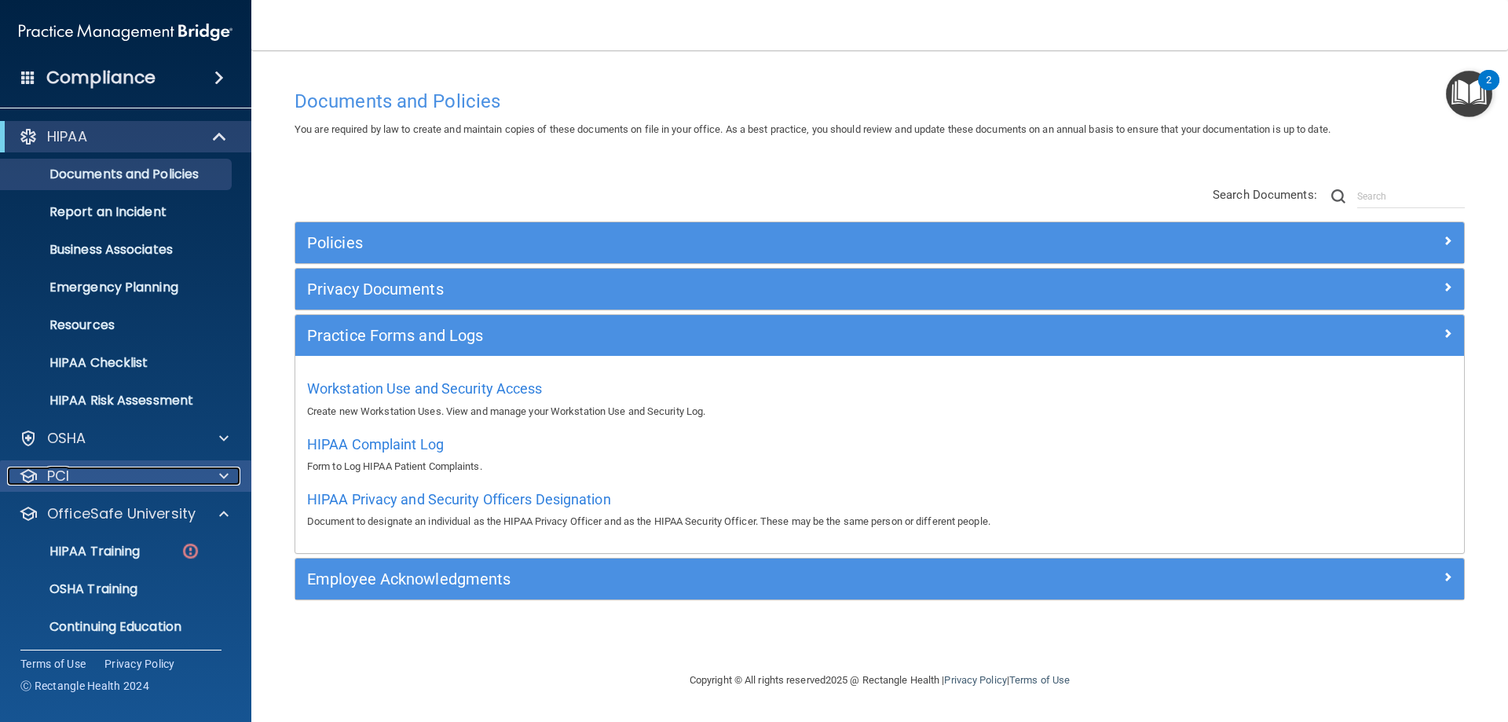
click at [152, 476] on div "PCI" at bounding box center [104, 476] width 195 height 19
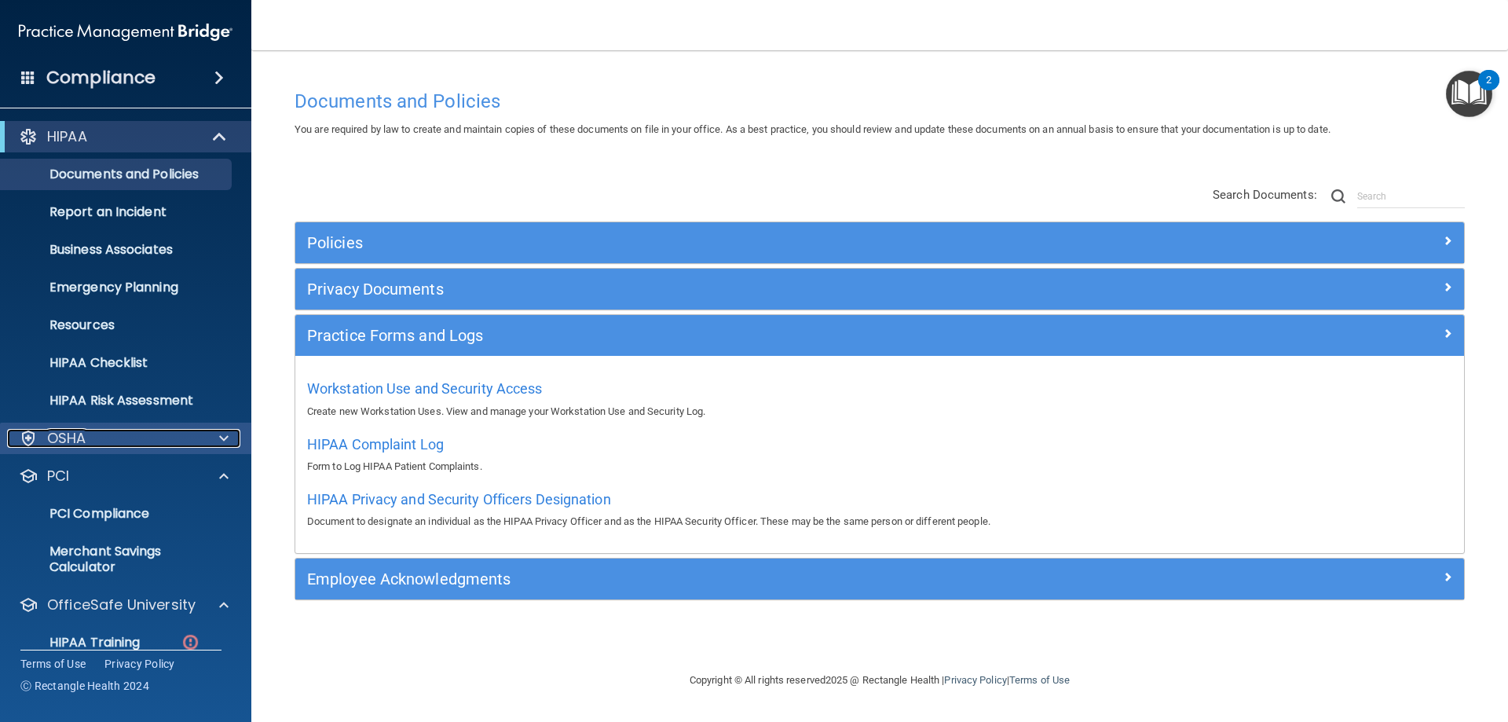
click at [184, 442] on div "OSHA" at bounding box center [104, 438] width 195 height 19
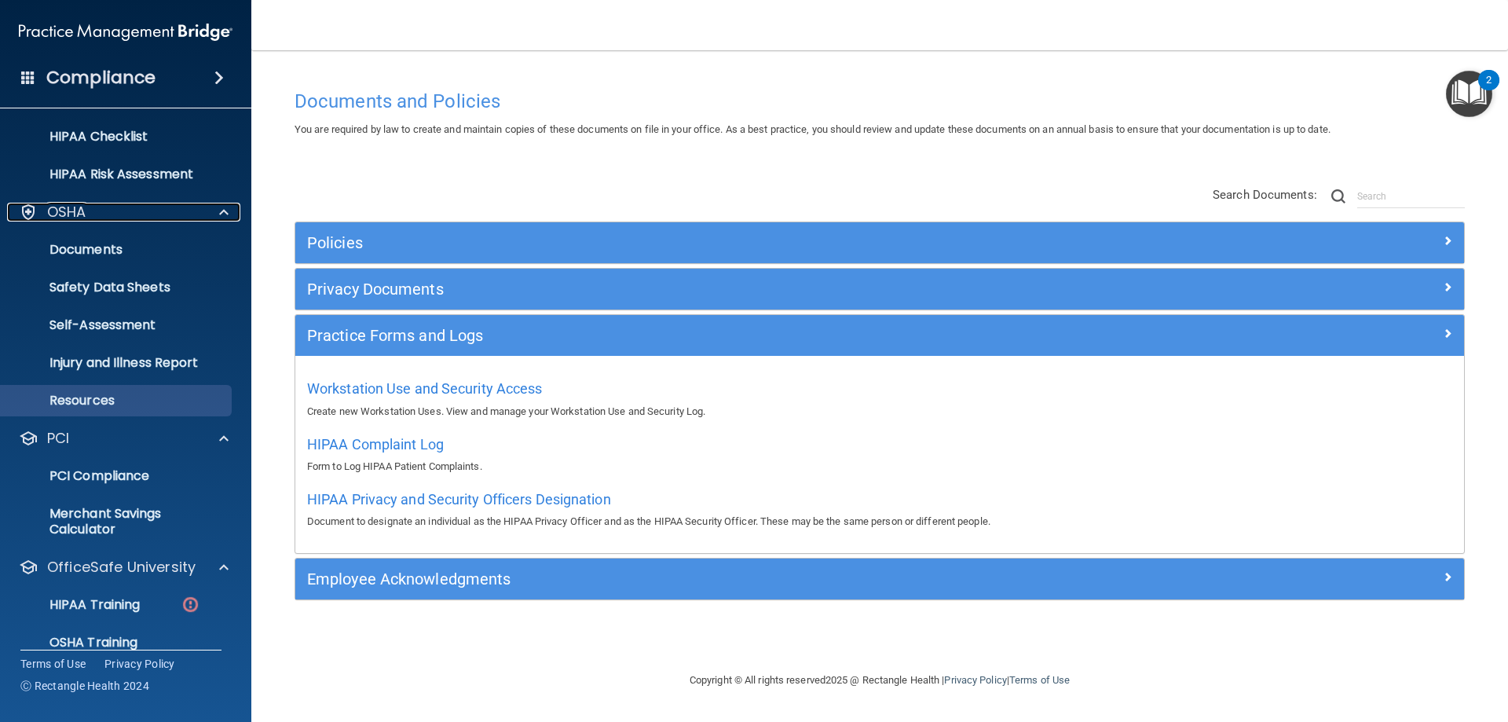
scroll to position [323, 0]
